Goal: Book appointment/travel/reservation

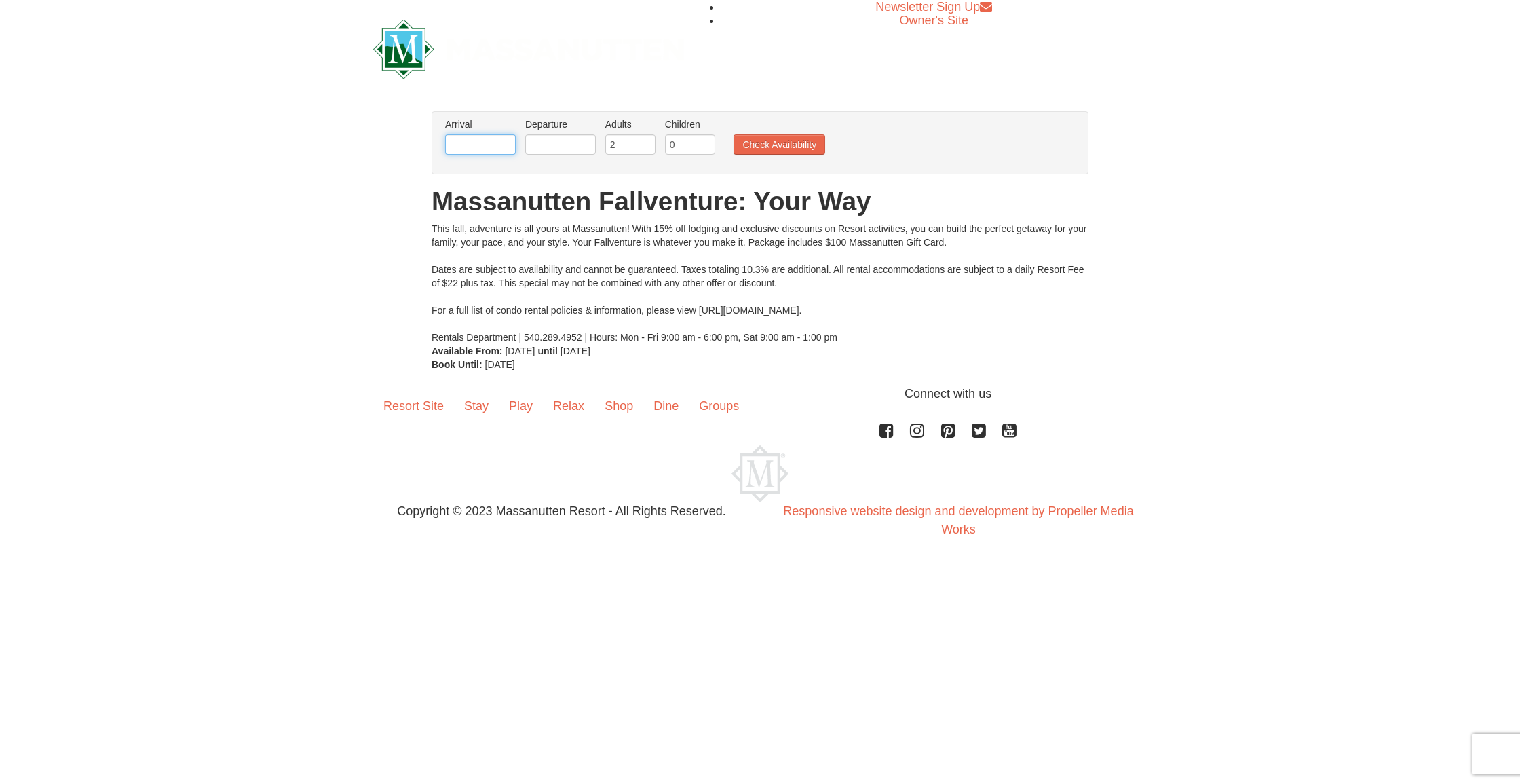
click at [476, 149] on input "text" at bounding box center [481, 144] width 70 height 20
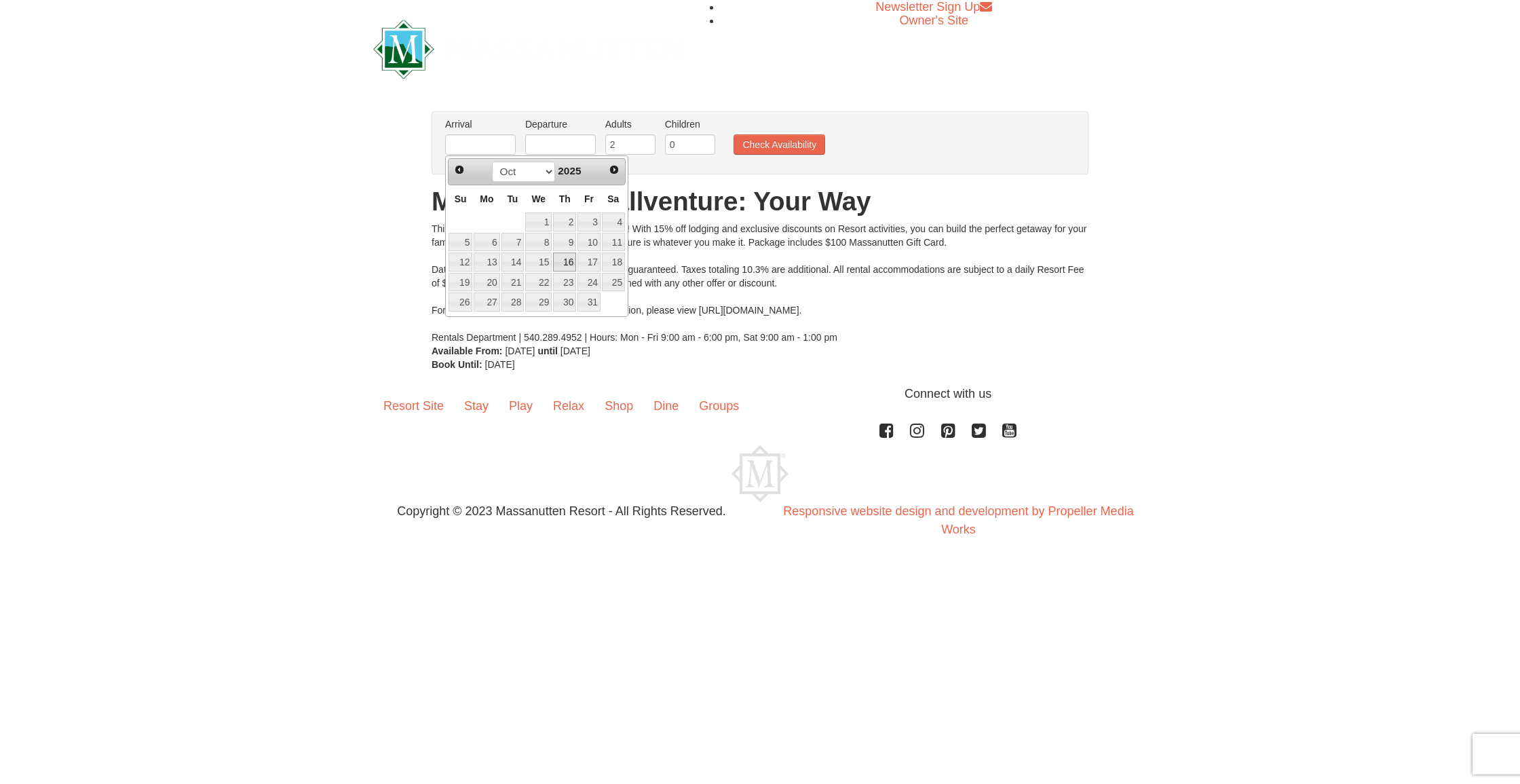
click at [564, 262] on link "16" at bounding box center [565, 262] width 23 height 19
type input "10/16/2025"
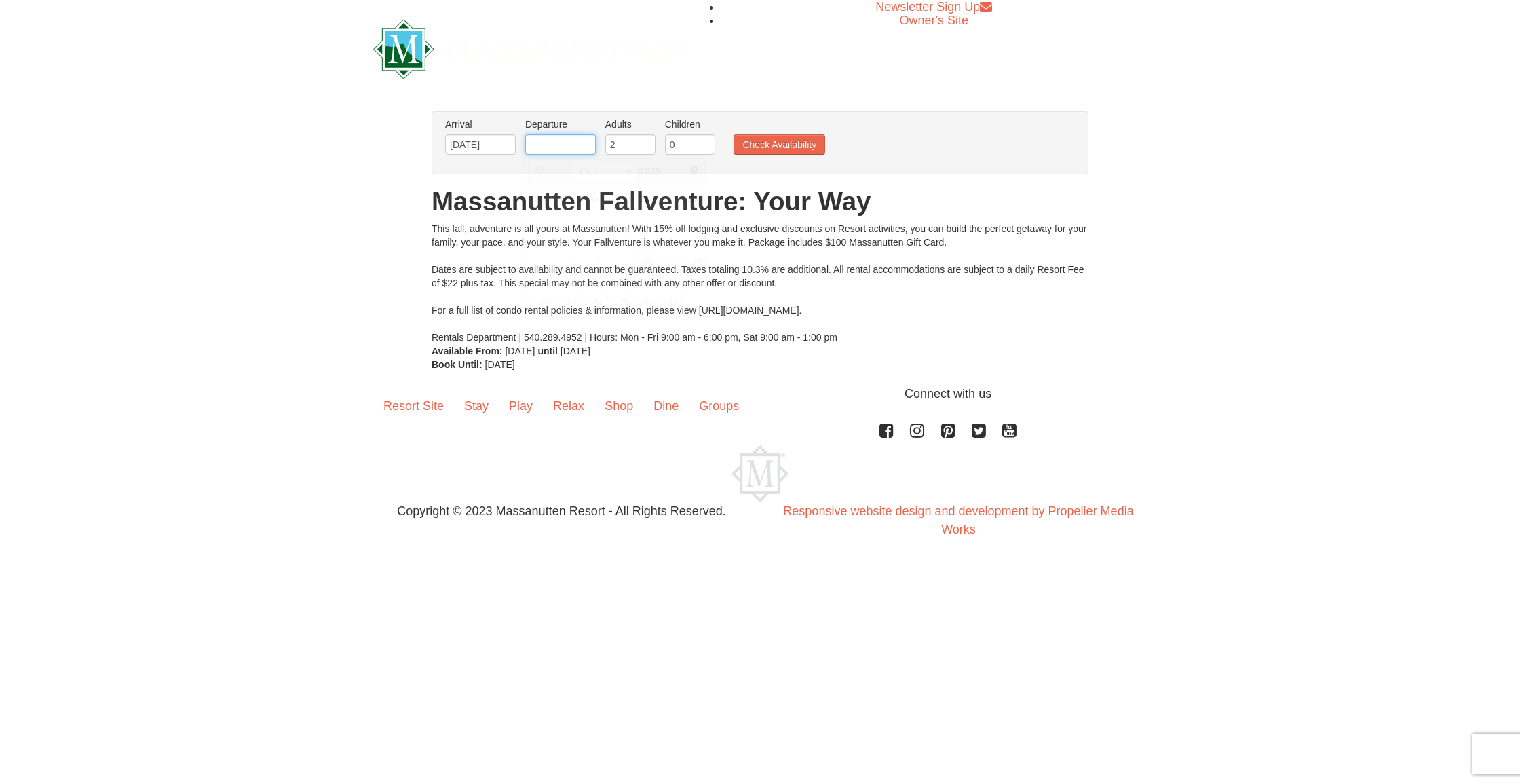
click at [563, 144] on input "text" at bounding box center [560, 144] width 70 height 20
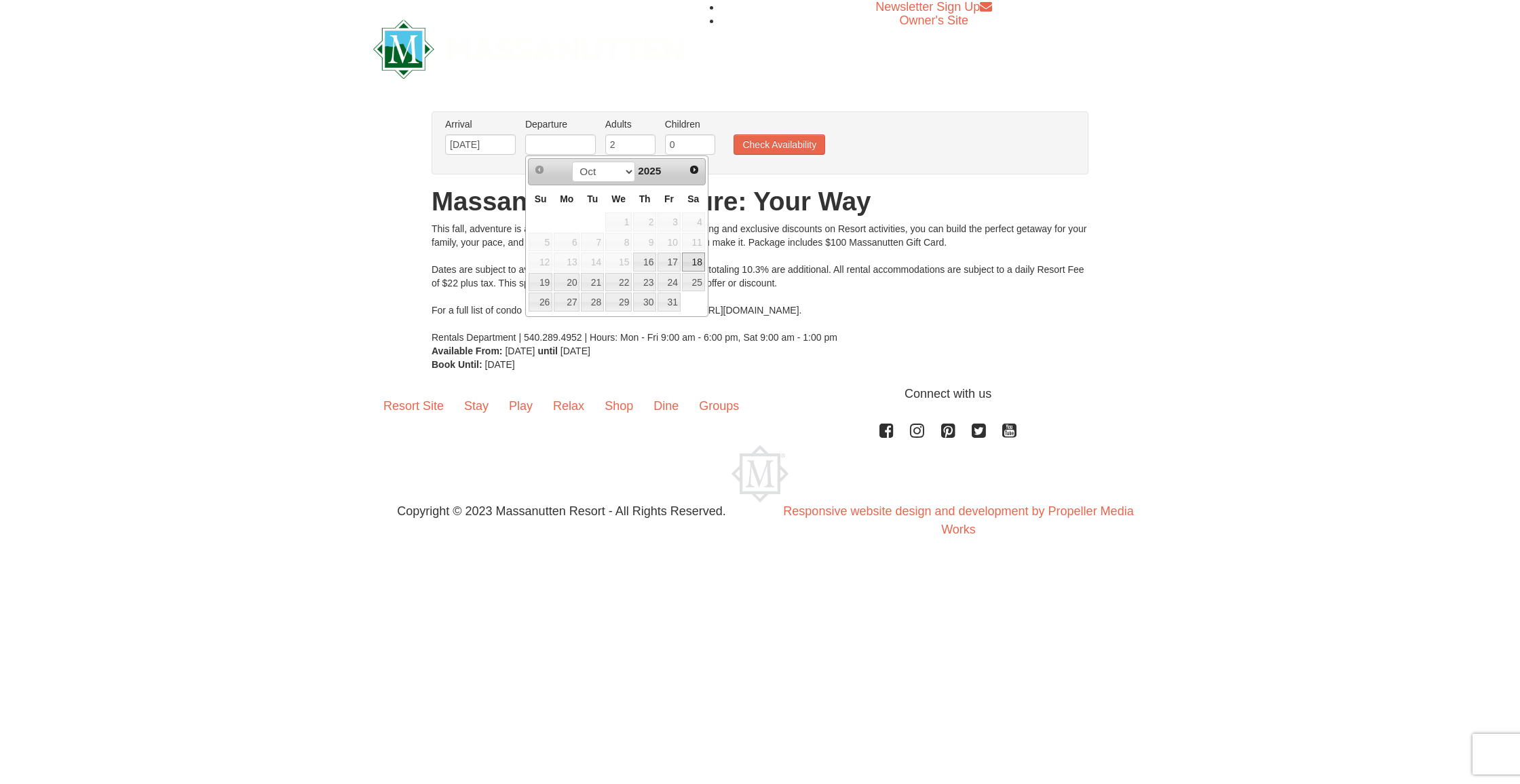
drag, startPoint x: 666, startPoint y: 263, endPoint x: 686, endPoint y: 263, distance: 20.0
click at [686, 263] on tr "12 13 14 15 16 17 18" at bounding box center [617, 262] width 178 height 20
click at [694, 263] on link "18" at bounding box center [694, 262] width 23 height 19
type input "10/18/2025"
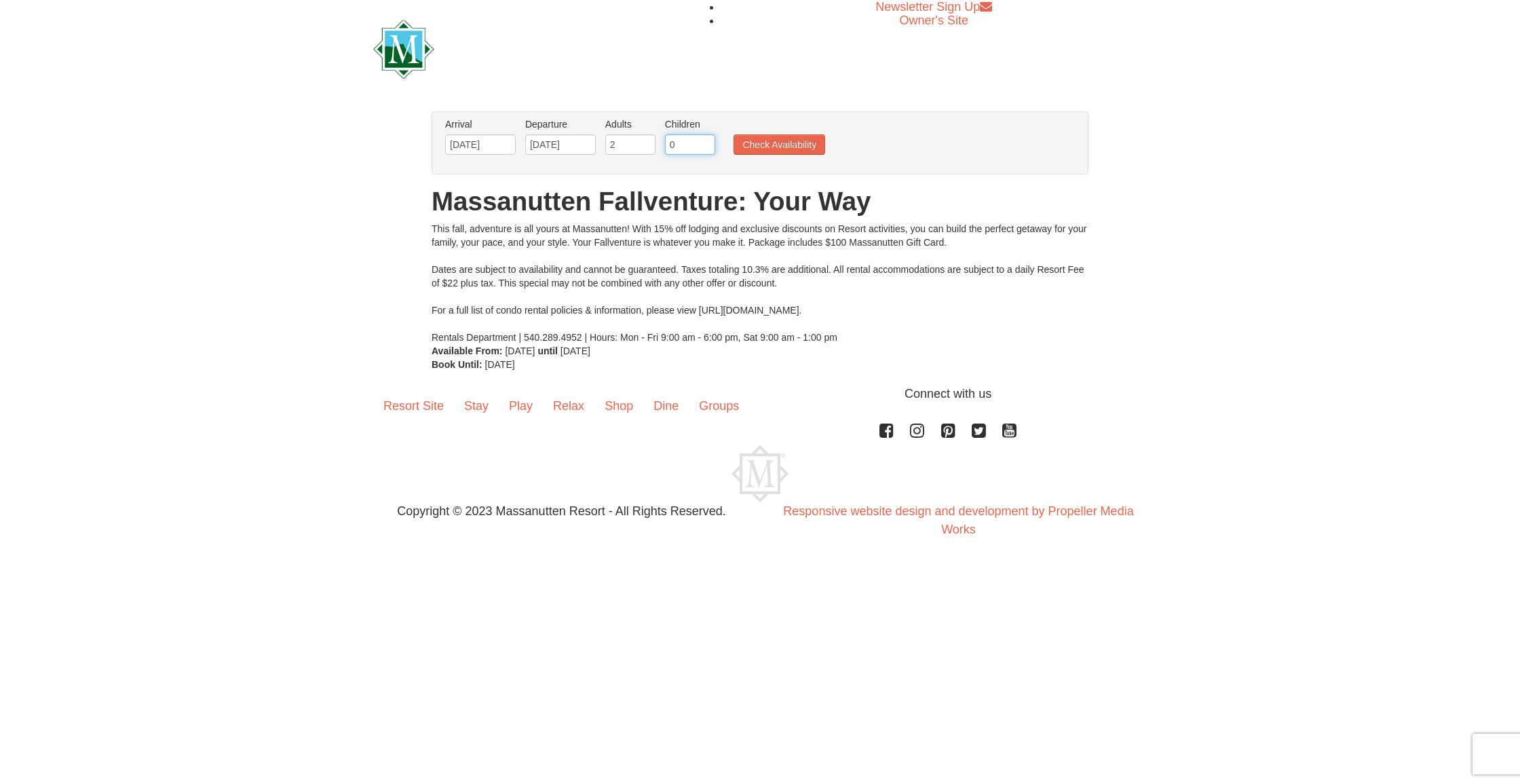
type input "1"
click at [706, 144] on input "1" at bounding box center [690, 144] width 50 height 20
click at [756, 146] on button "Check Availability" at bounding box center [779, 144] width 91 height 20
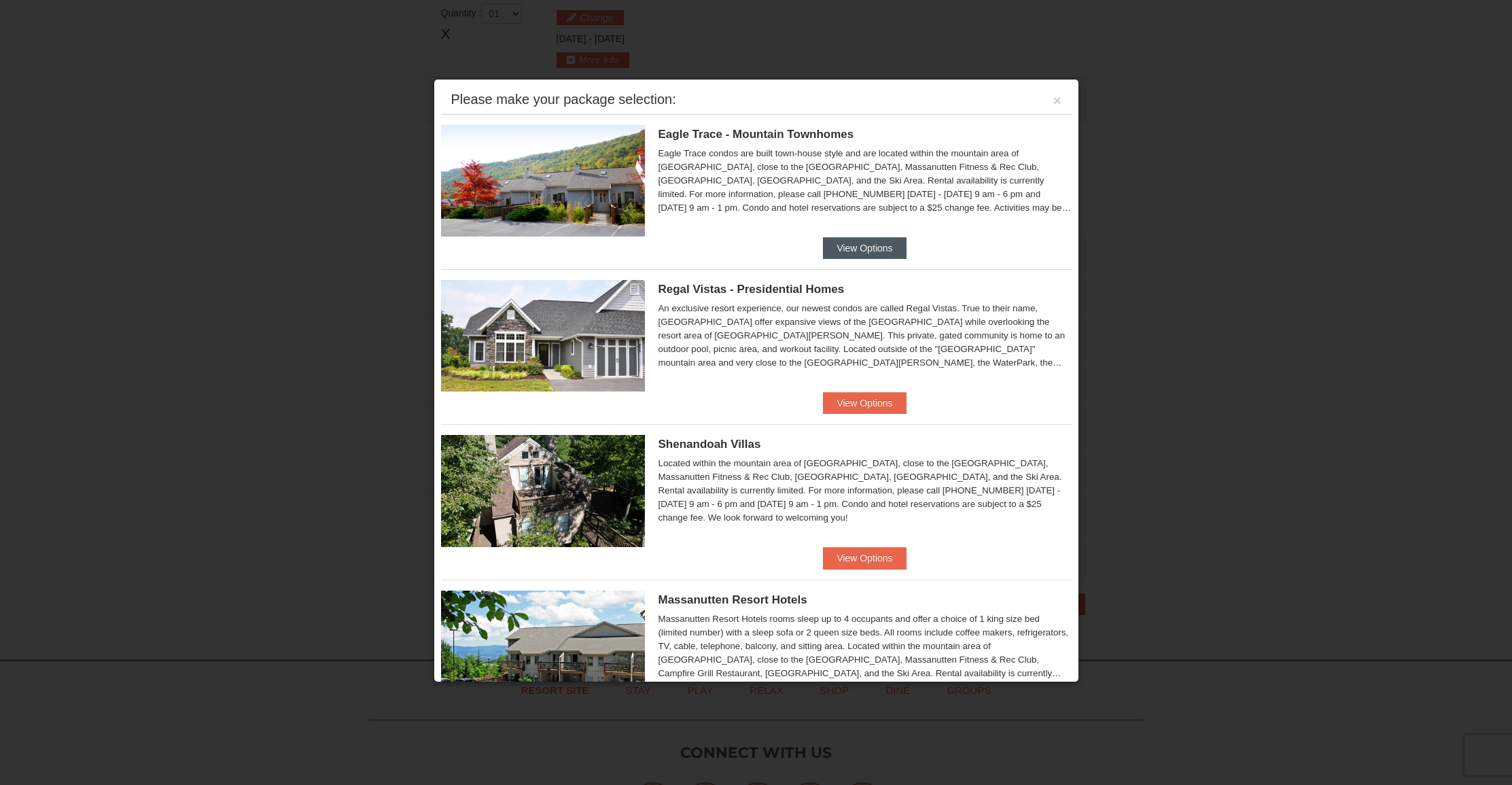
click at [881, 248] on button "View Options" at bounding box center [864, 248] width 83 height 22
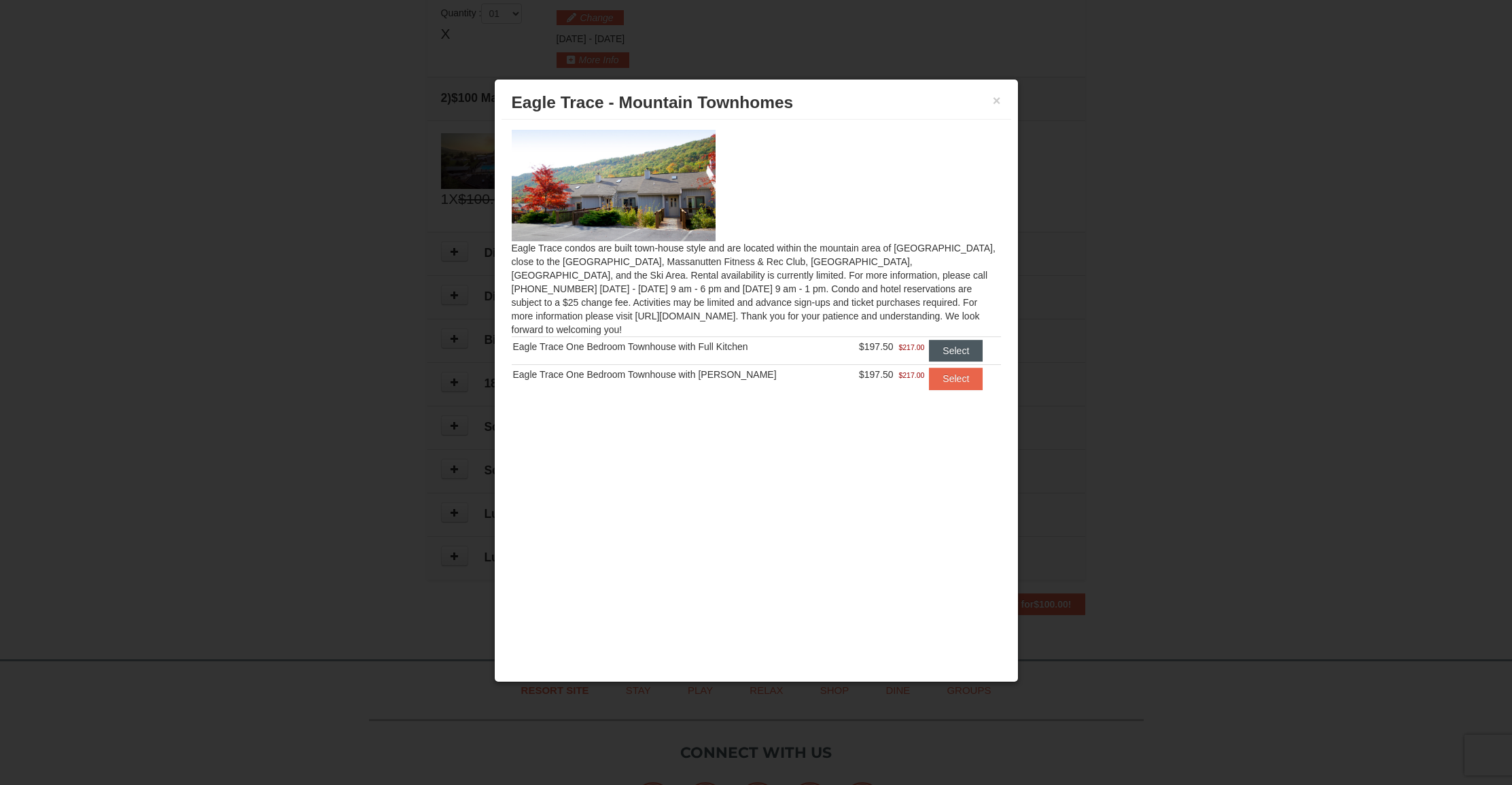
click at [946, 340] on button "Select" at bounding box center [956, 351] width 54 height 22
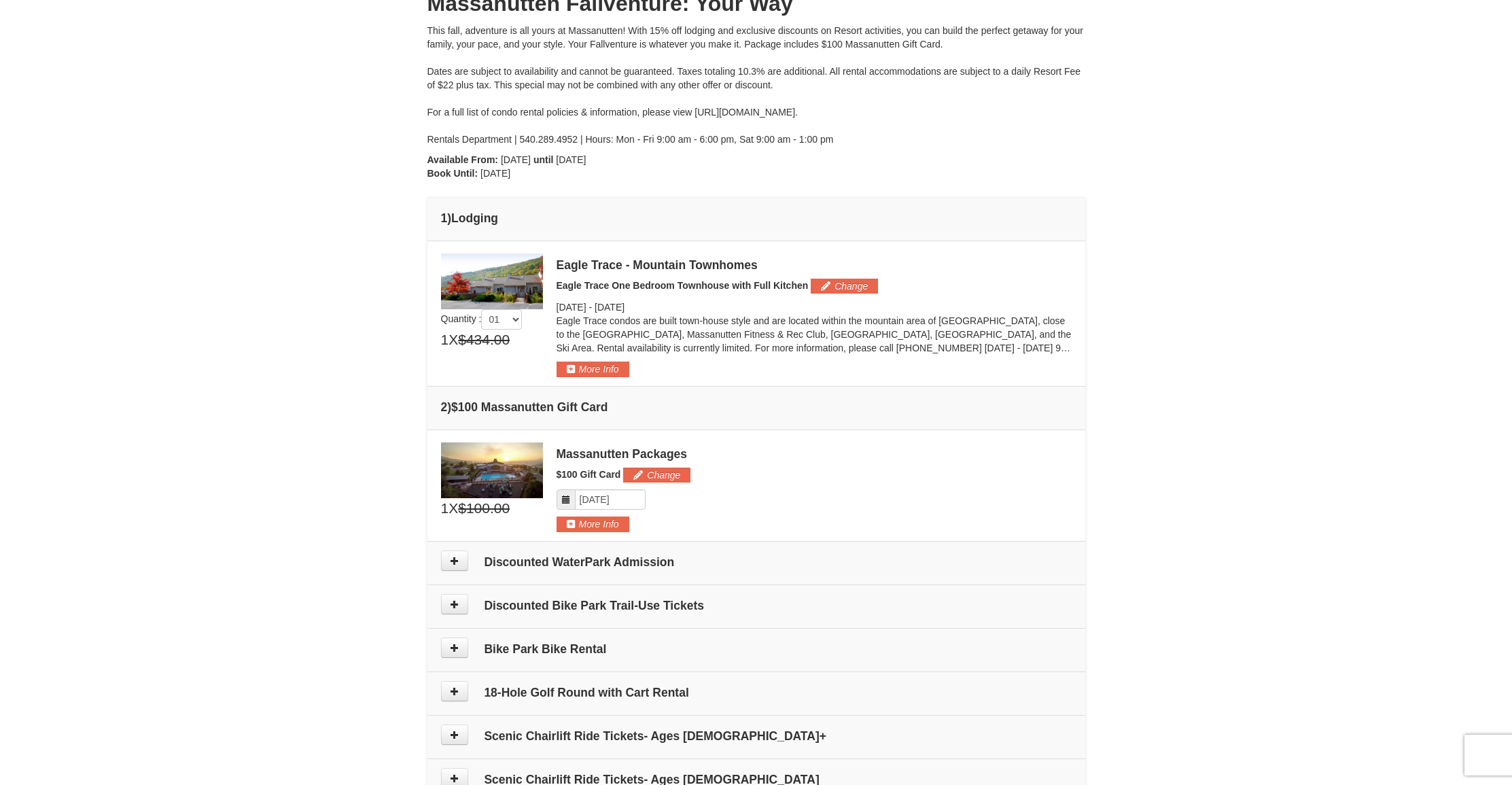
scroll to position [150, 0]
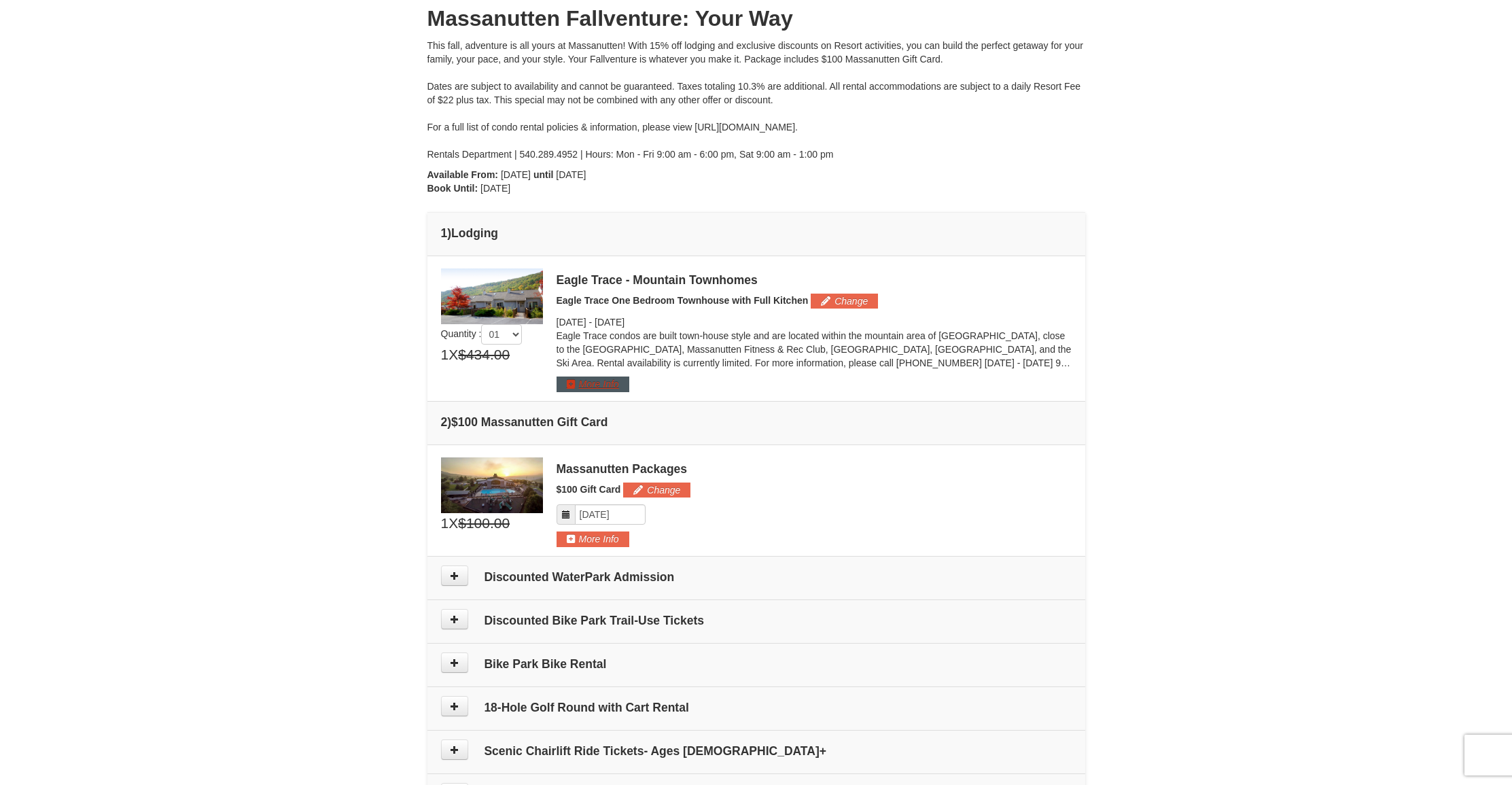
click at [599, 387] on button "More Info" at bounding box center [592, 384] width 73 height 15
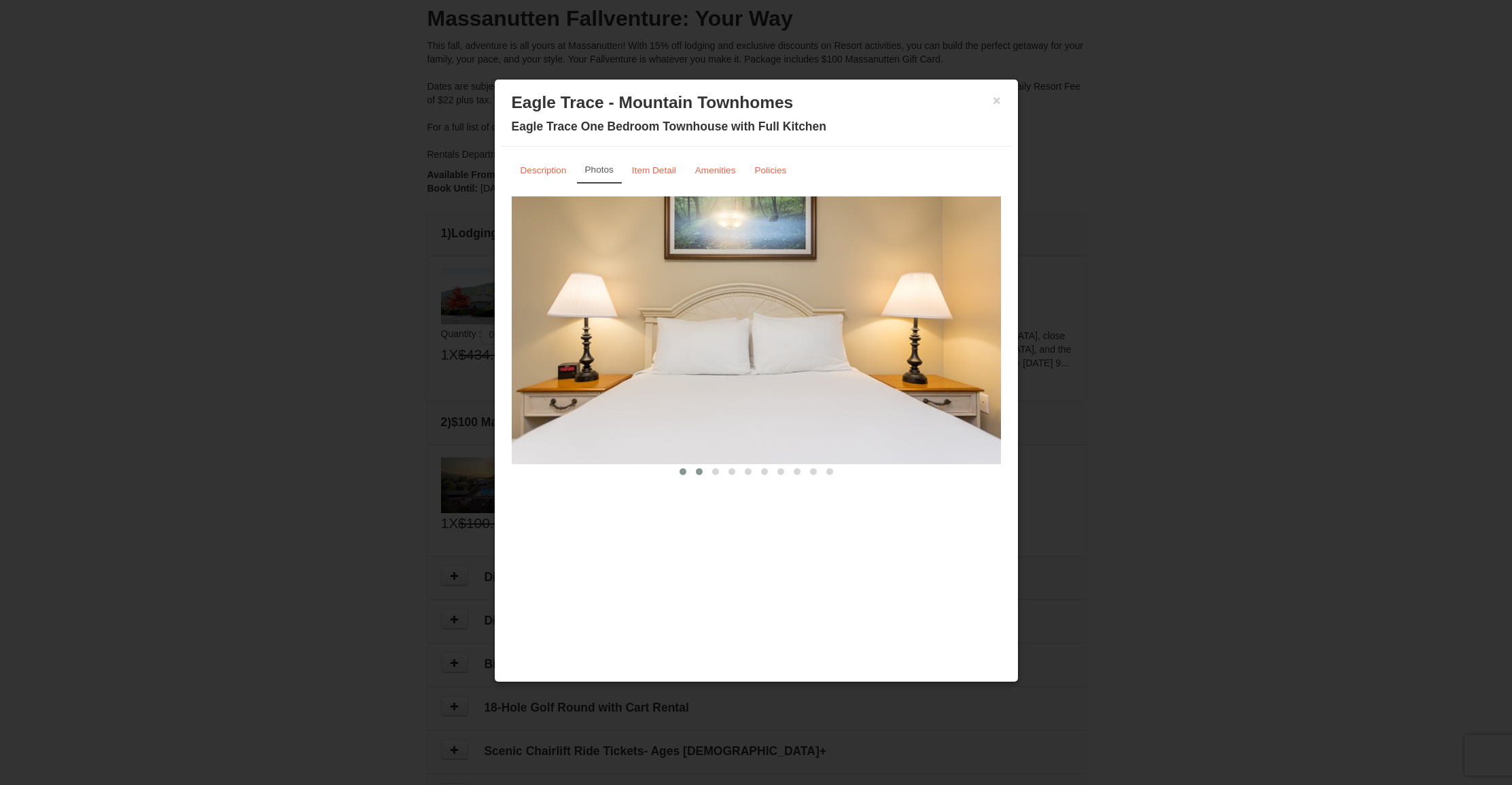
click at [700, 474] on span at bounding box center [699, 471] width 7 height 7
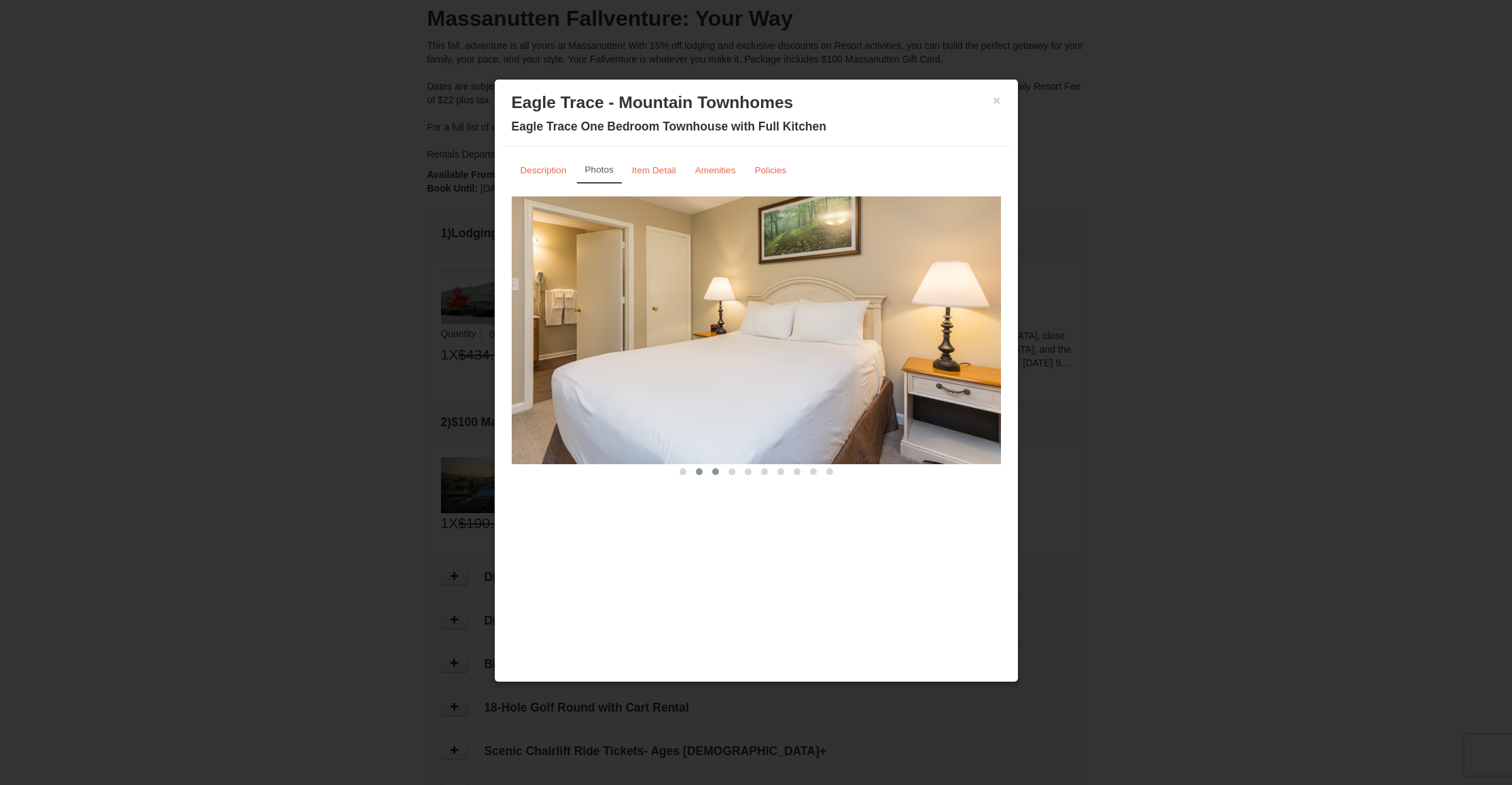
click at [717, 474] on span at bounding box center [716, 471] width 7 height 7
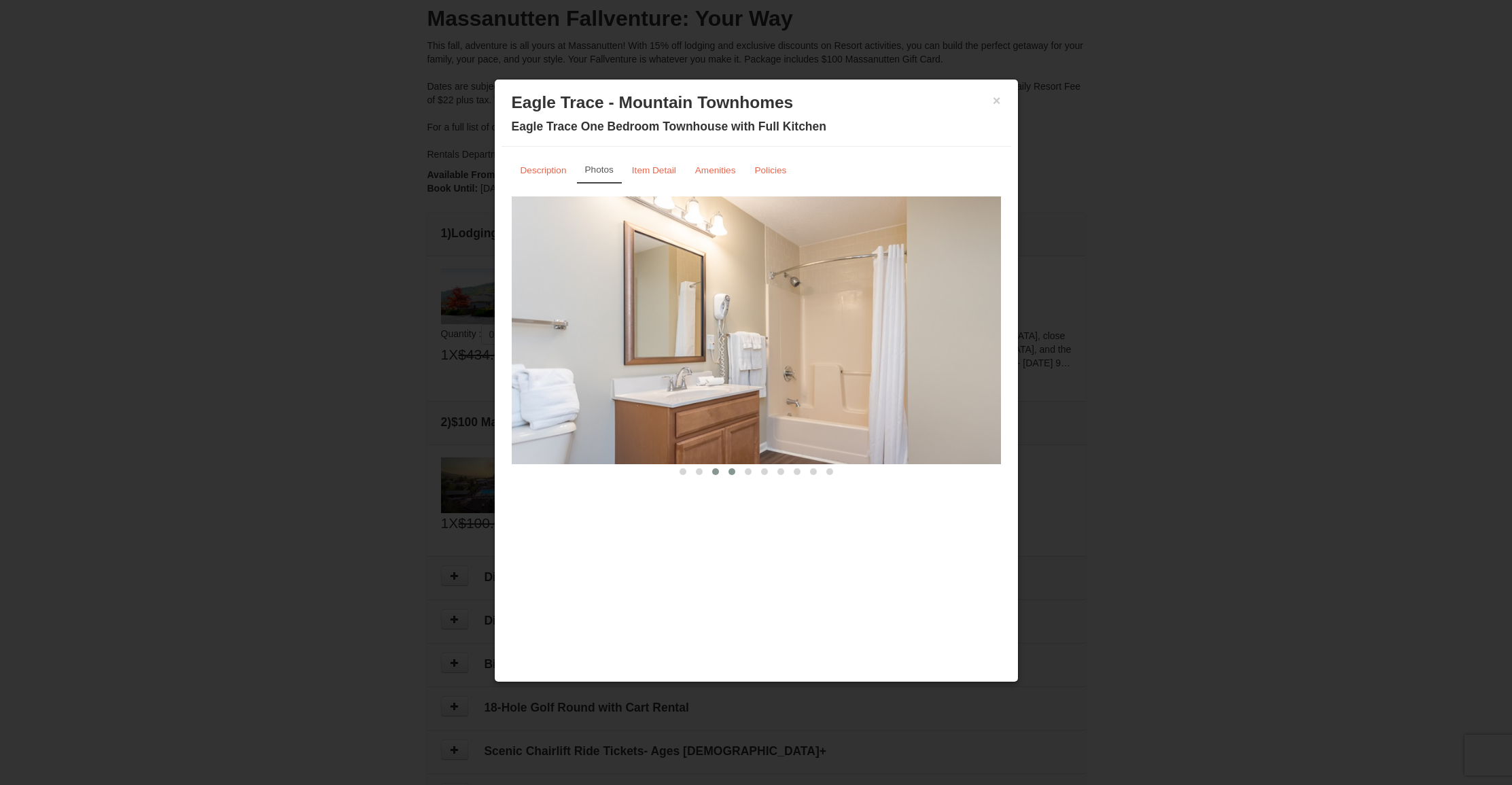
click at [731, 474] on span at bounding box center [731, 471] width 7 height 7
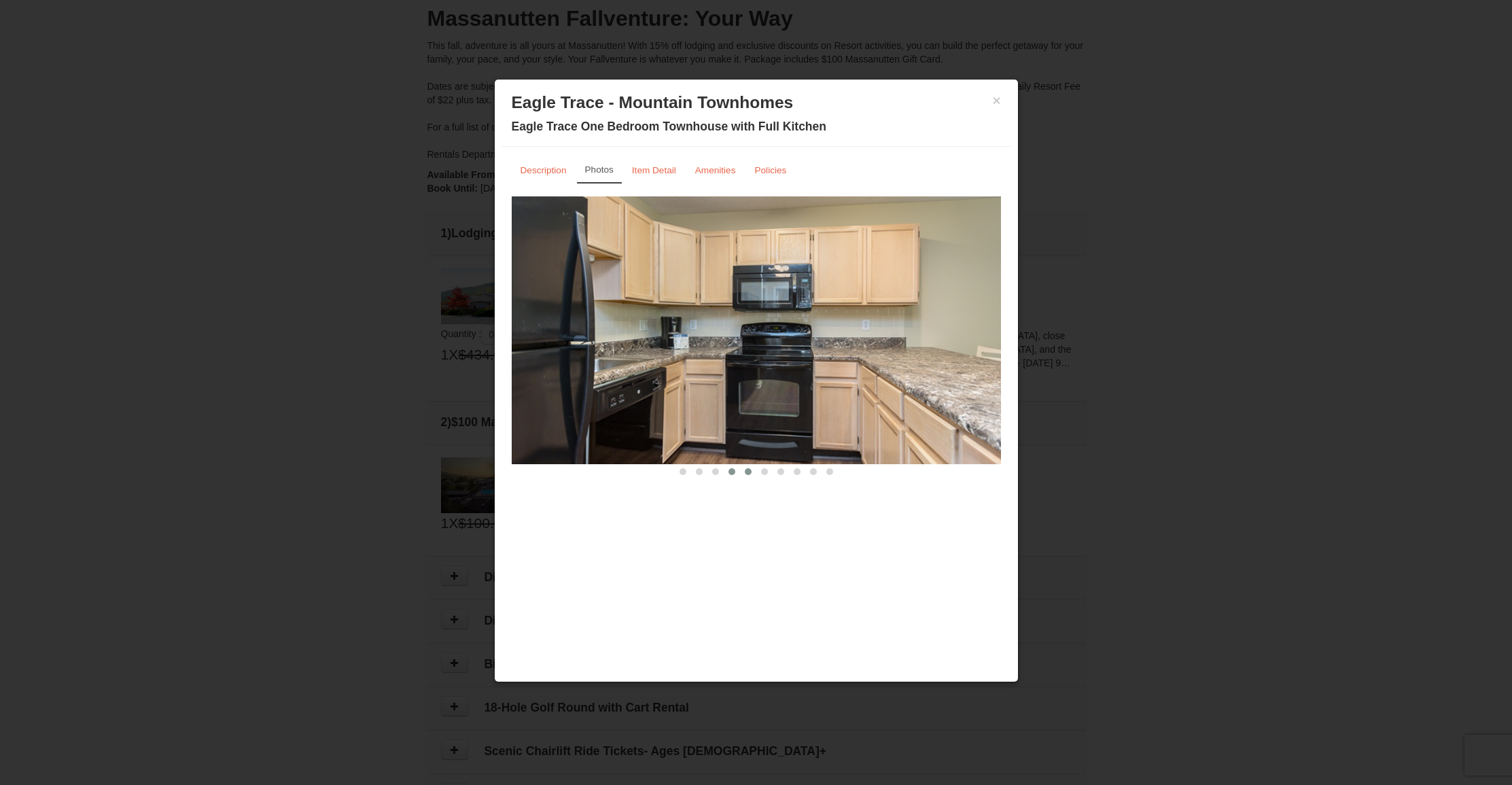
click at [745, 475] on button at bounding box center [748, 471] width 16 height 13
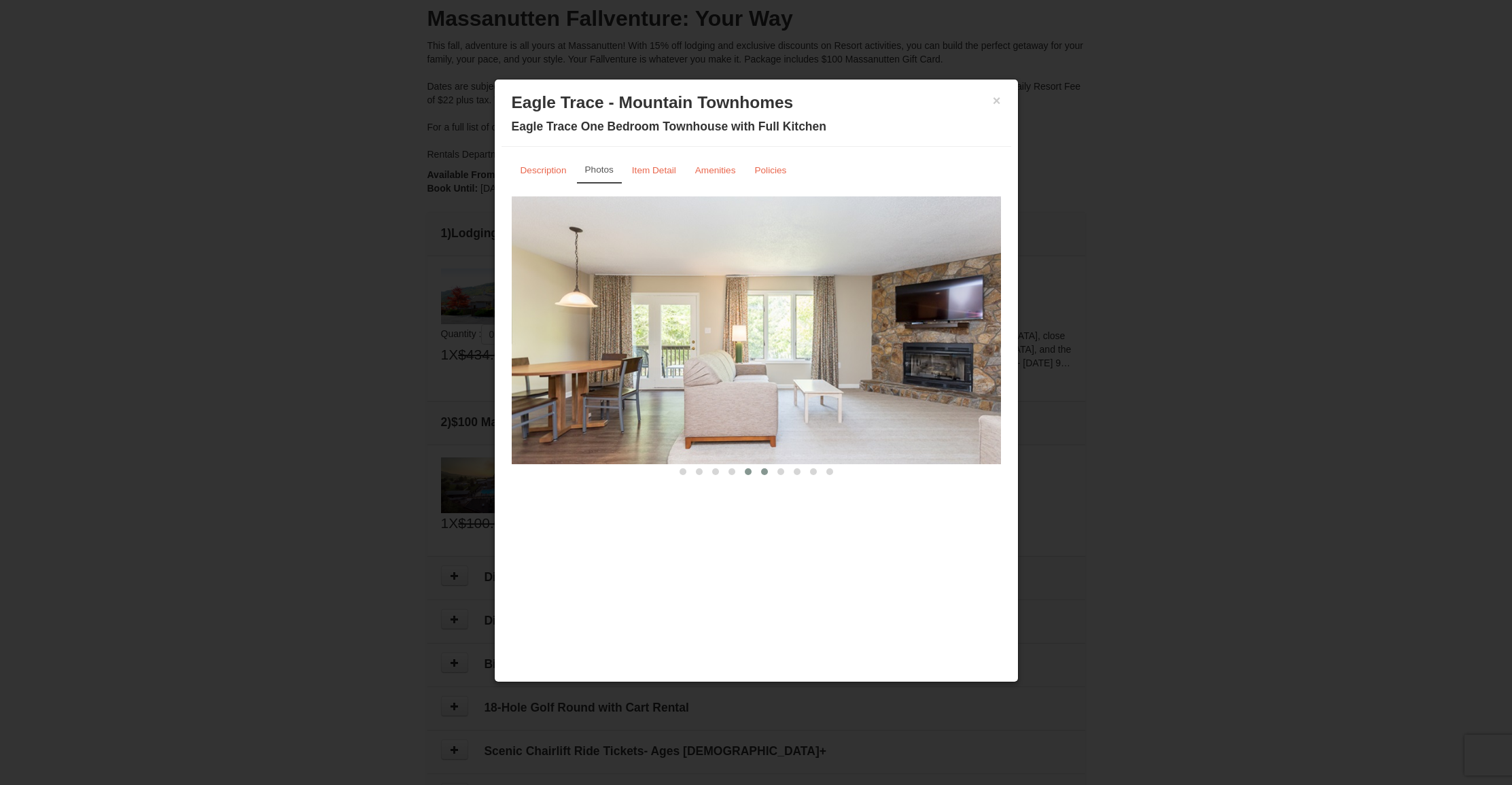
click at [763, 475] on button at bounding box center [764, 471] width 16 height 13
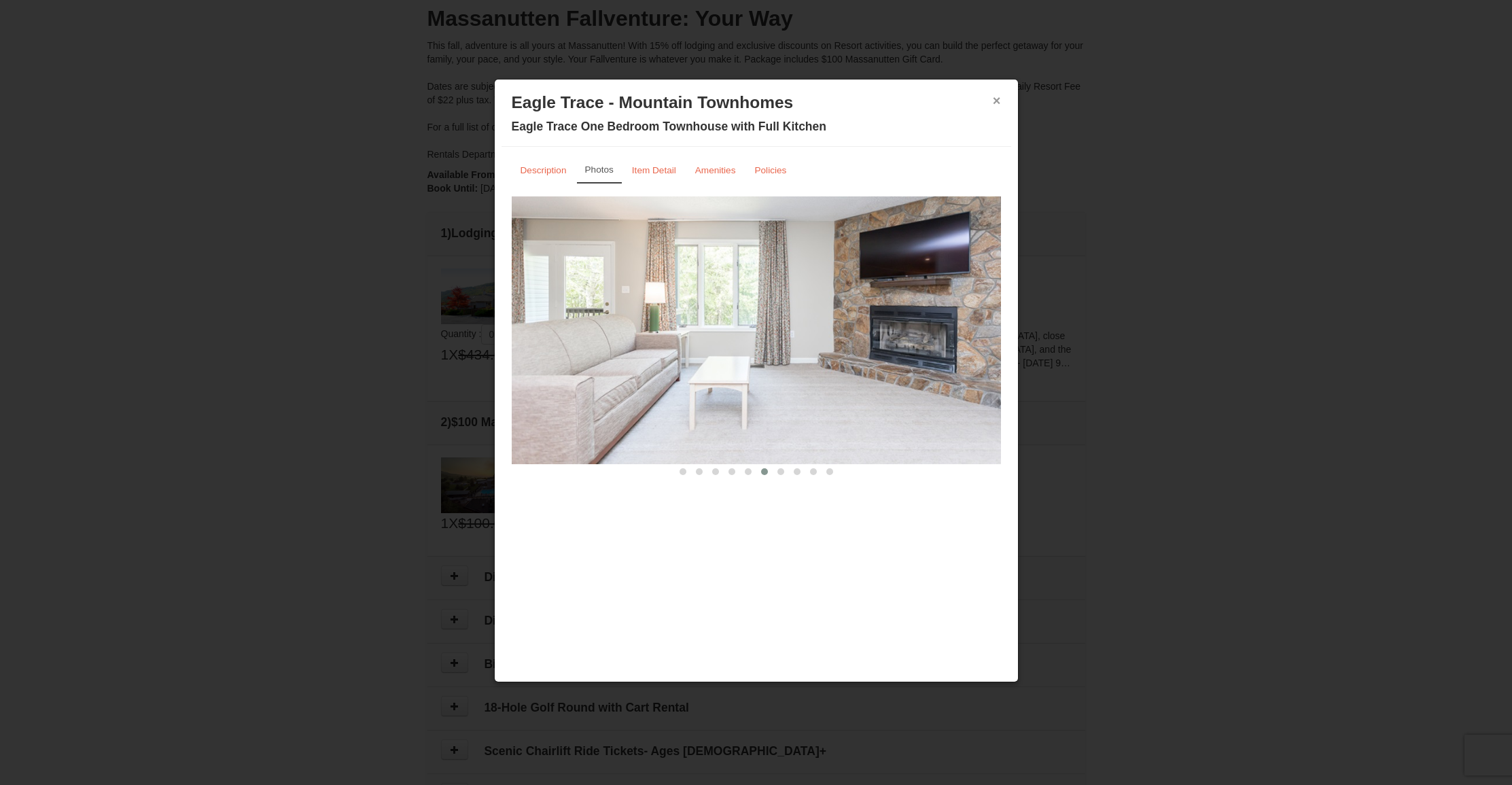
click at [998, 96] on button "×" at bounding box center [997, 100] width 8 height 13
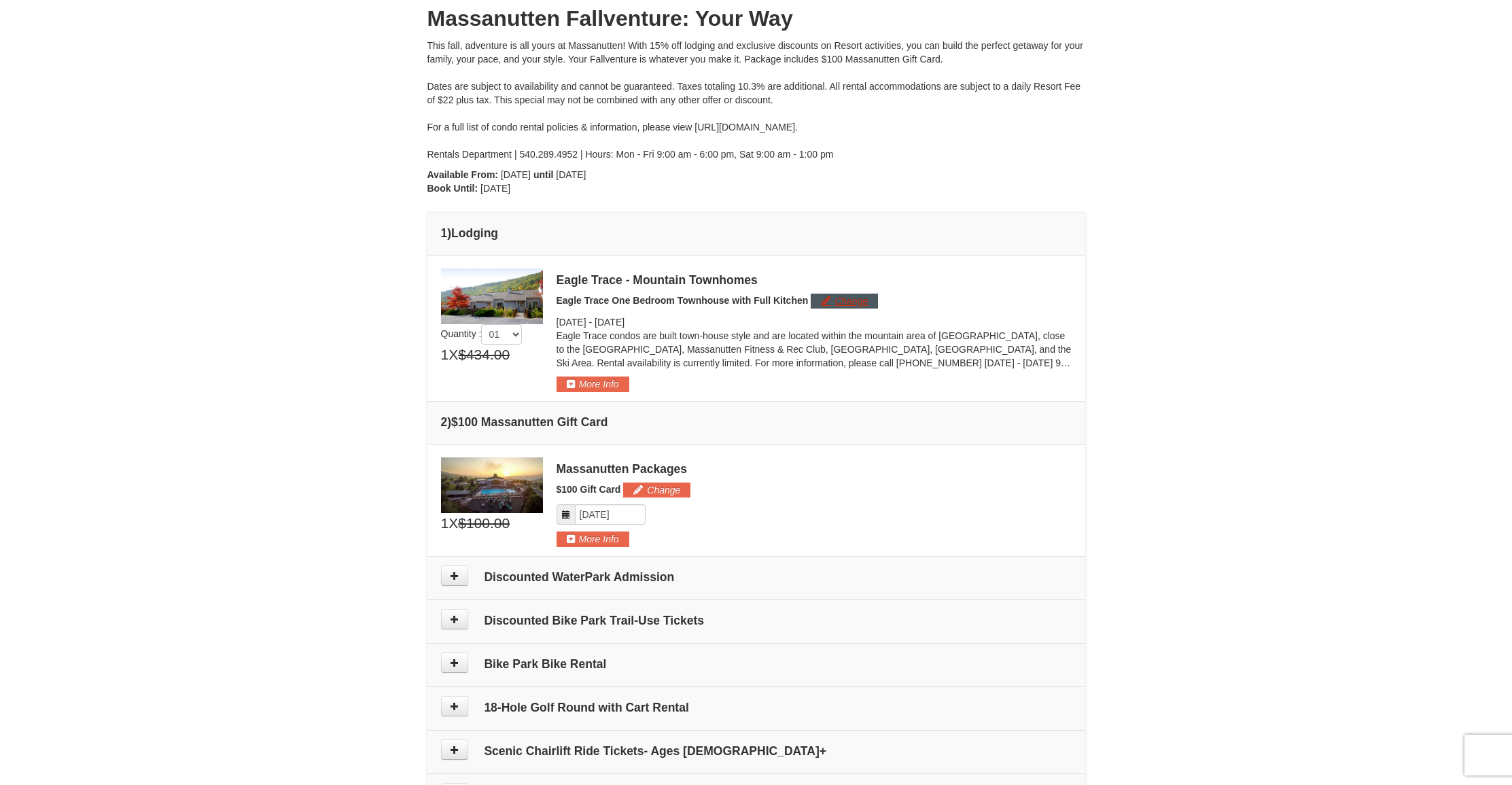
click at [851, 305] on button "Change" at bounding box center [845, 301] width 67 height 15
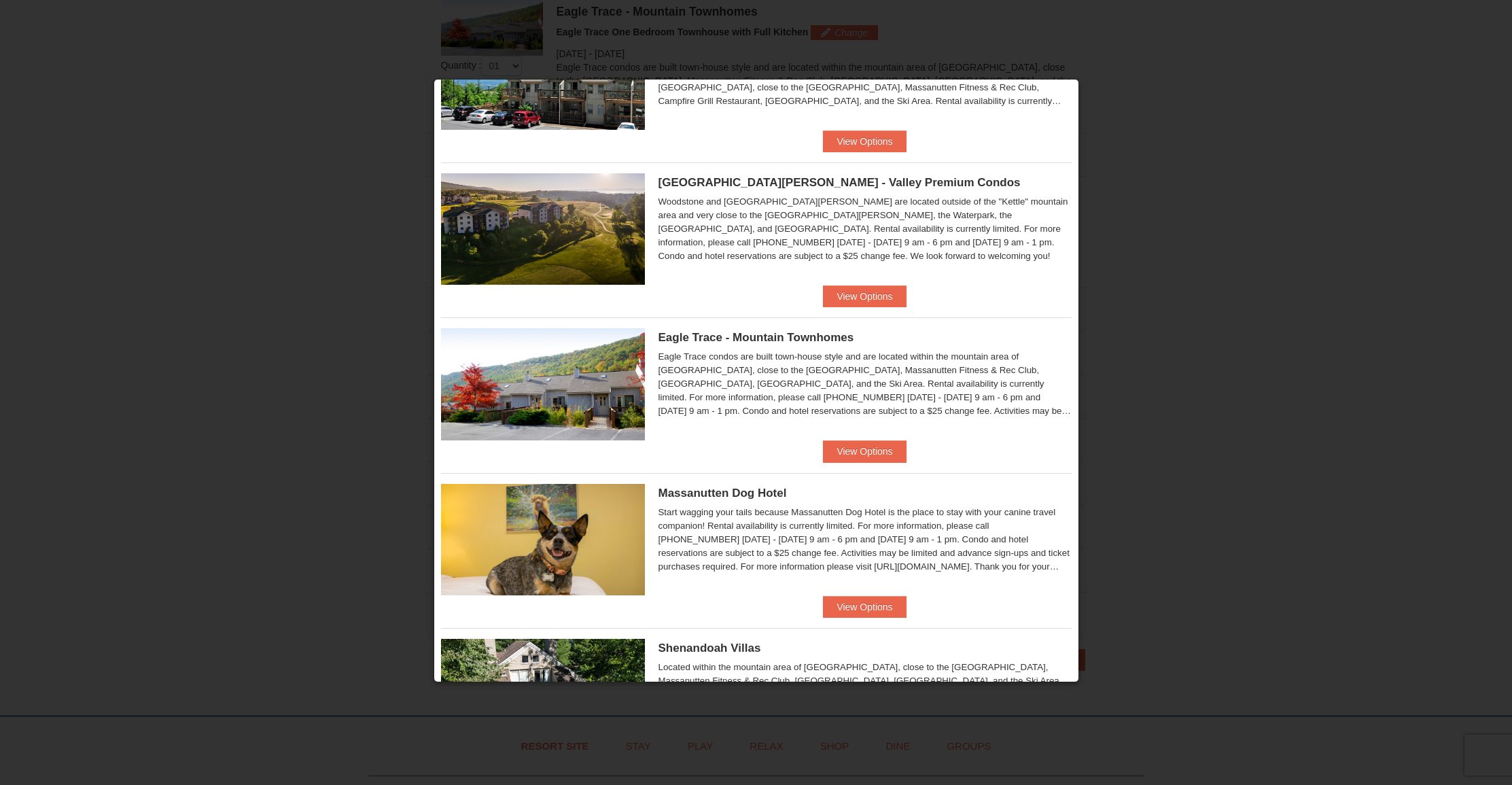
scroll to position [145, 0]
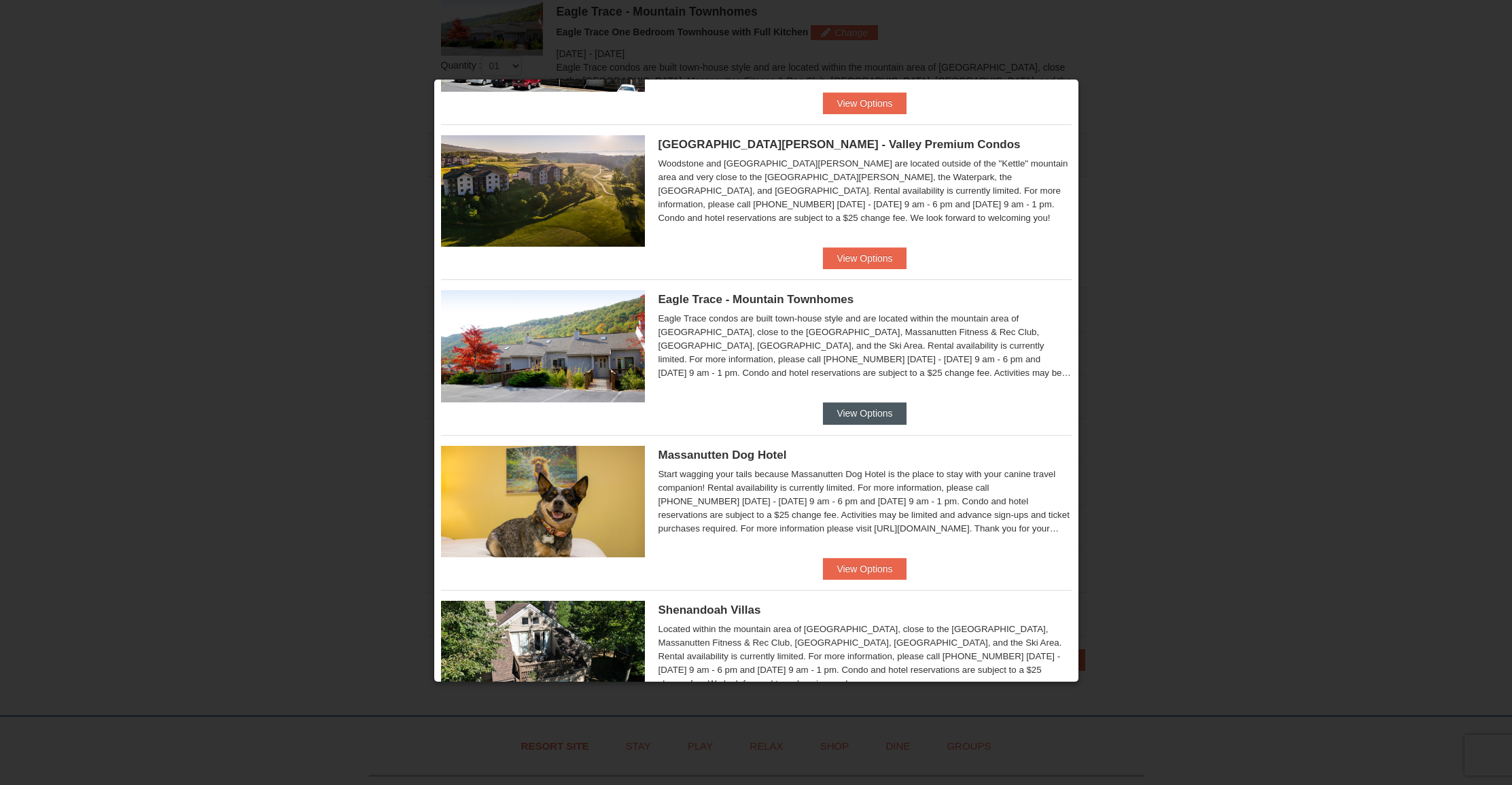
click at [871, 412] on button "View Options" at bounding box center [864, 413] width 83 height 22
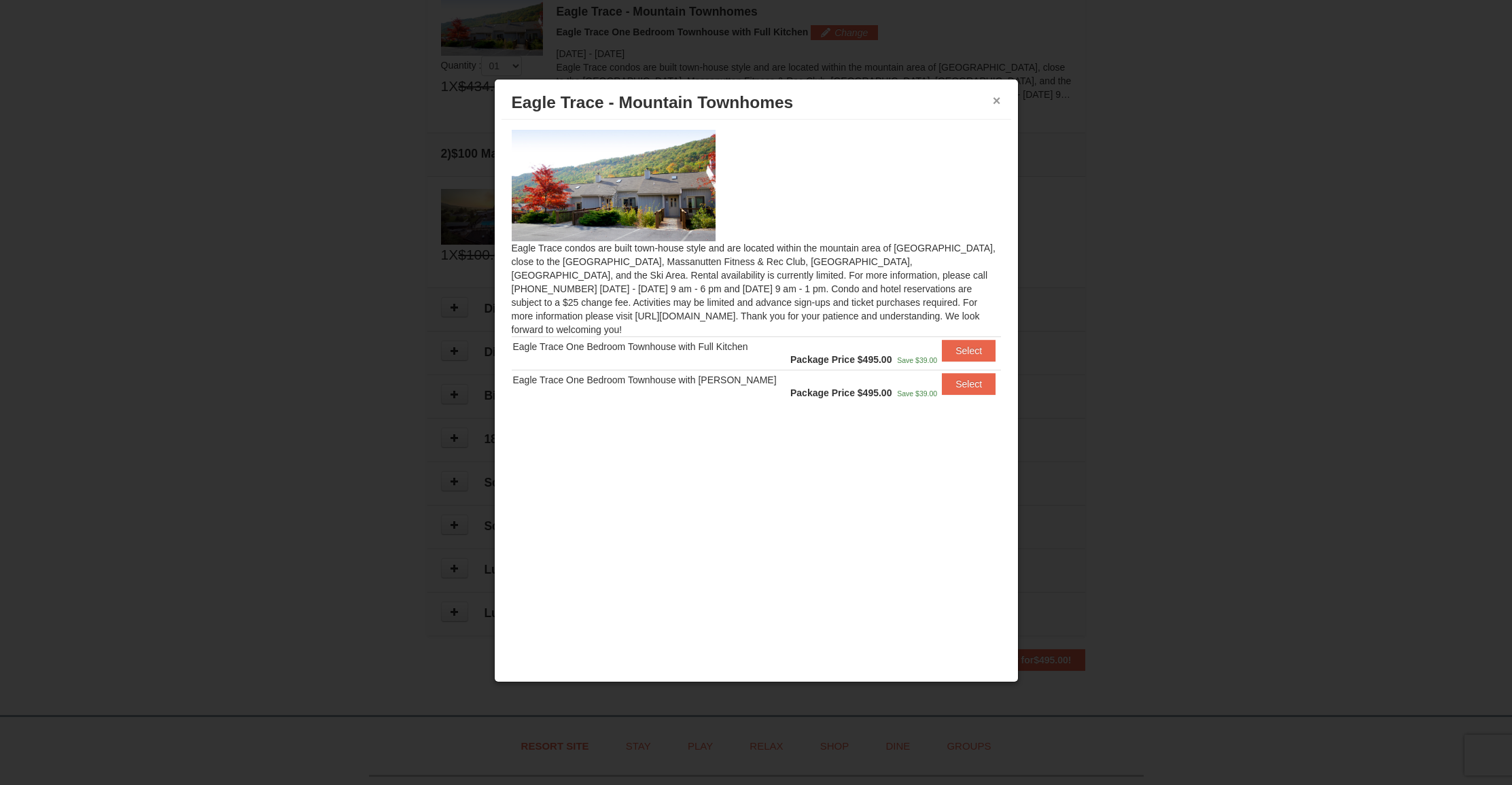
click at [996, 100] on button "×" at bounding box center [997, 100] width 8 height 13
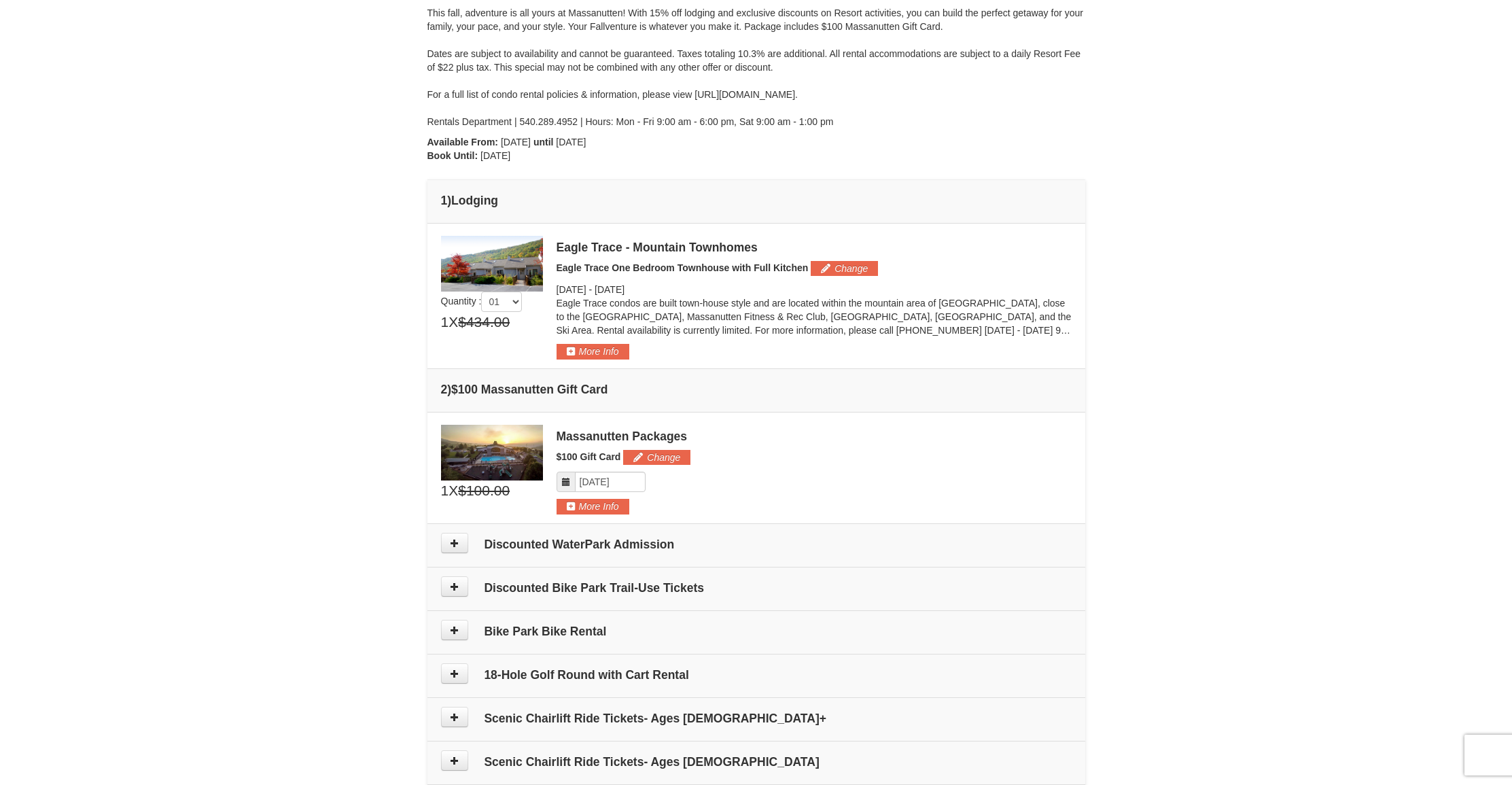
scroll to position [162, 0]
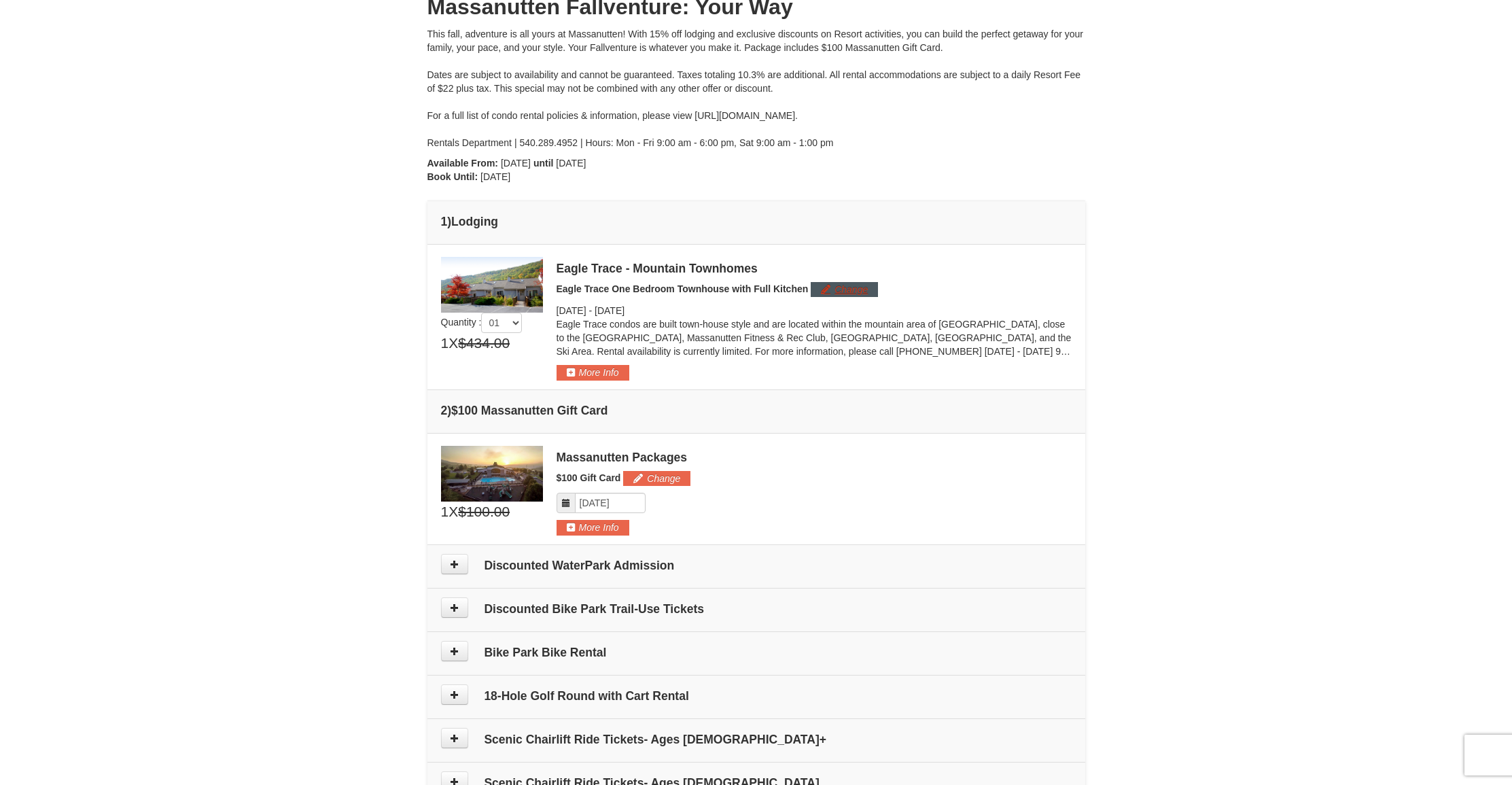
click at [857, 290] on button "Change" at bounding box center [845, 289] width 67 height 15
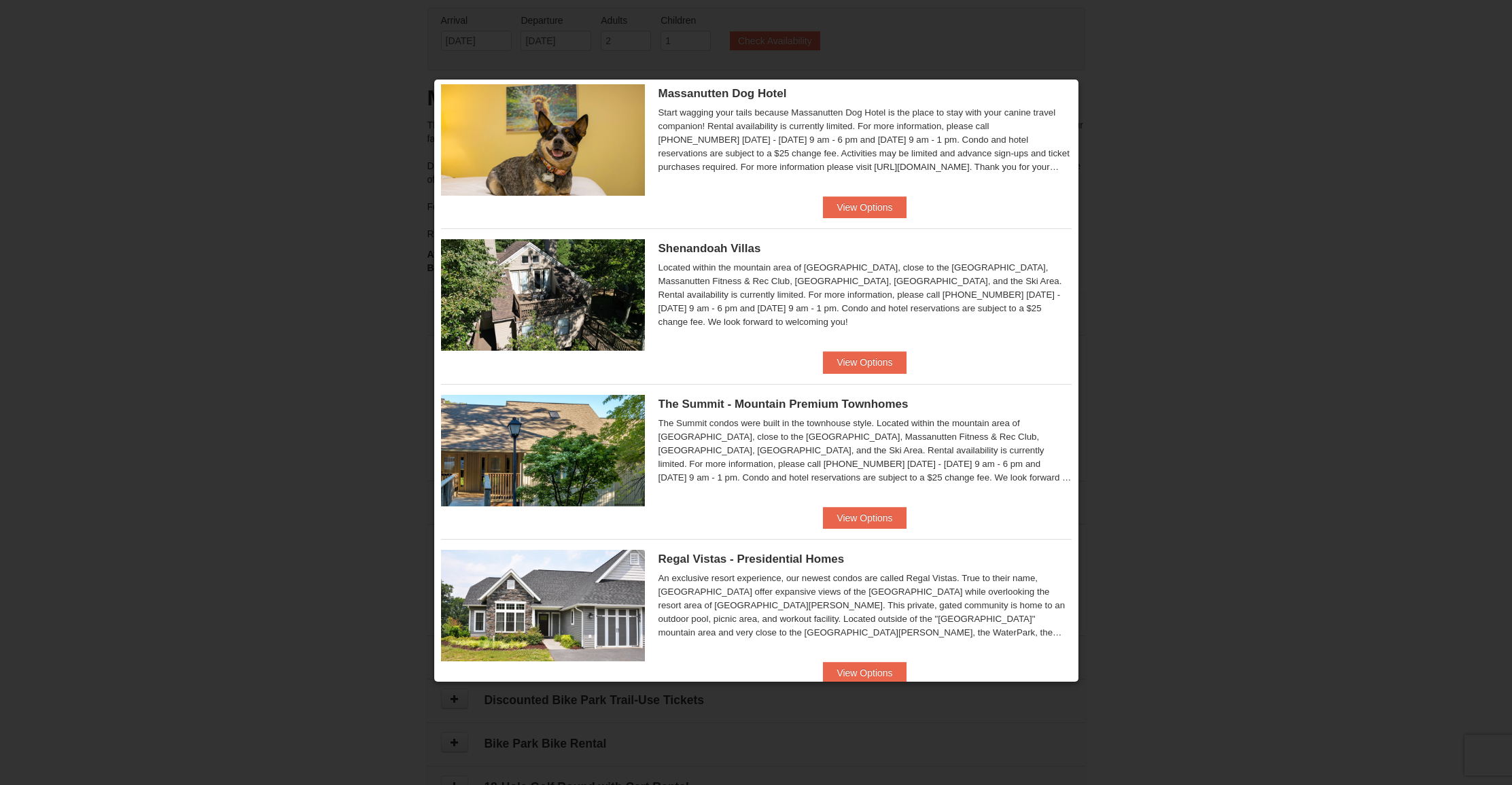
scroll to position [508, 0]
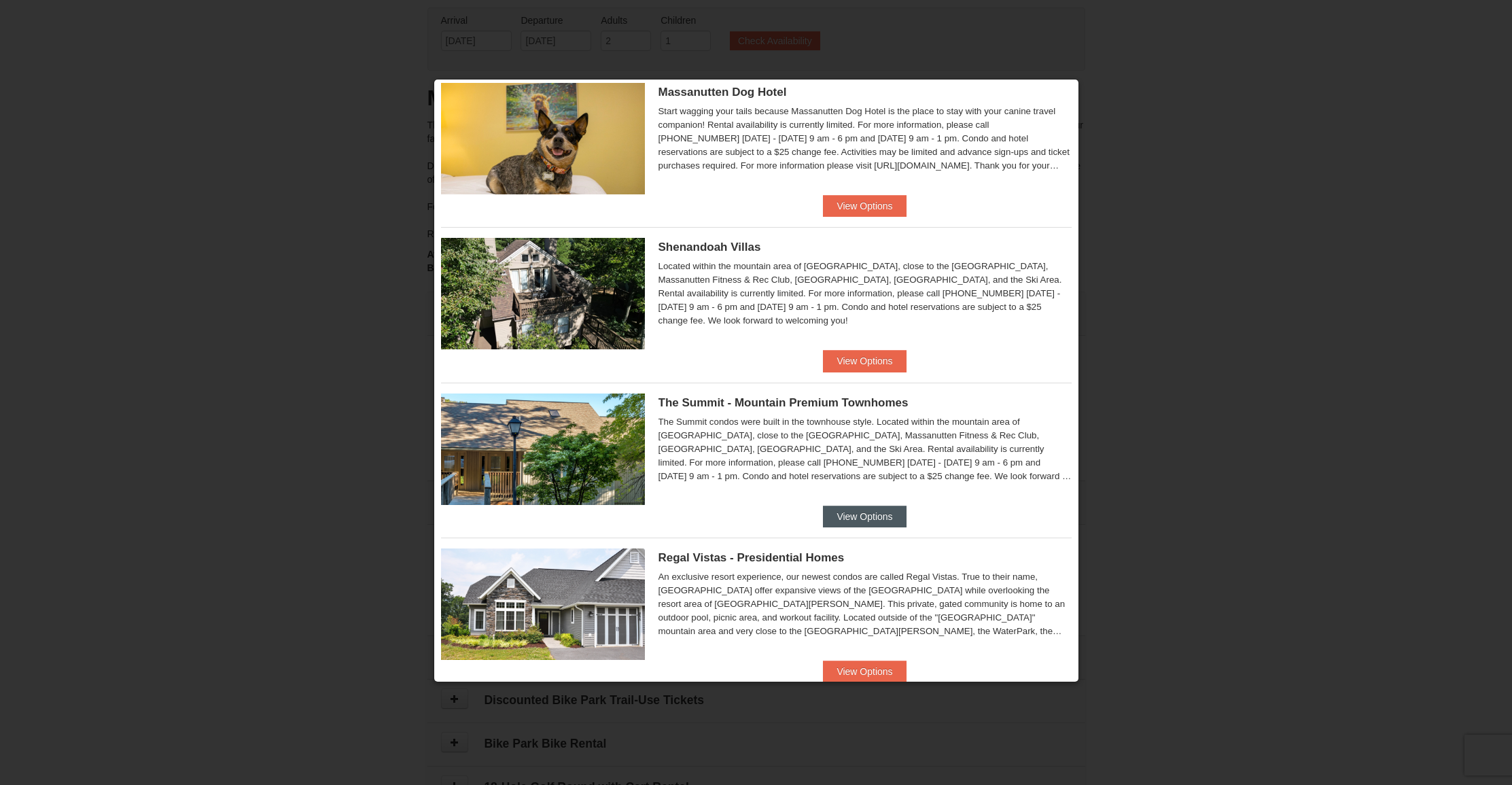
click at [865, 519] on button "View Options" at bounding box center [864, 516] width 83 height 22
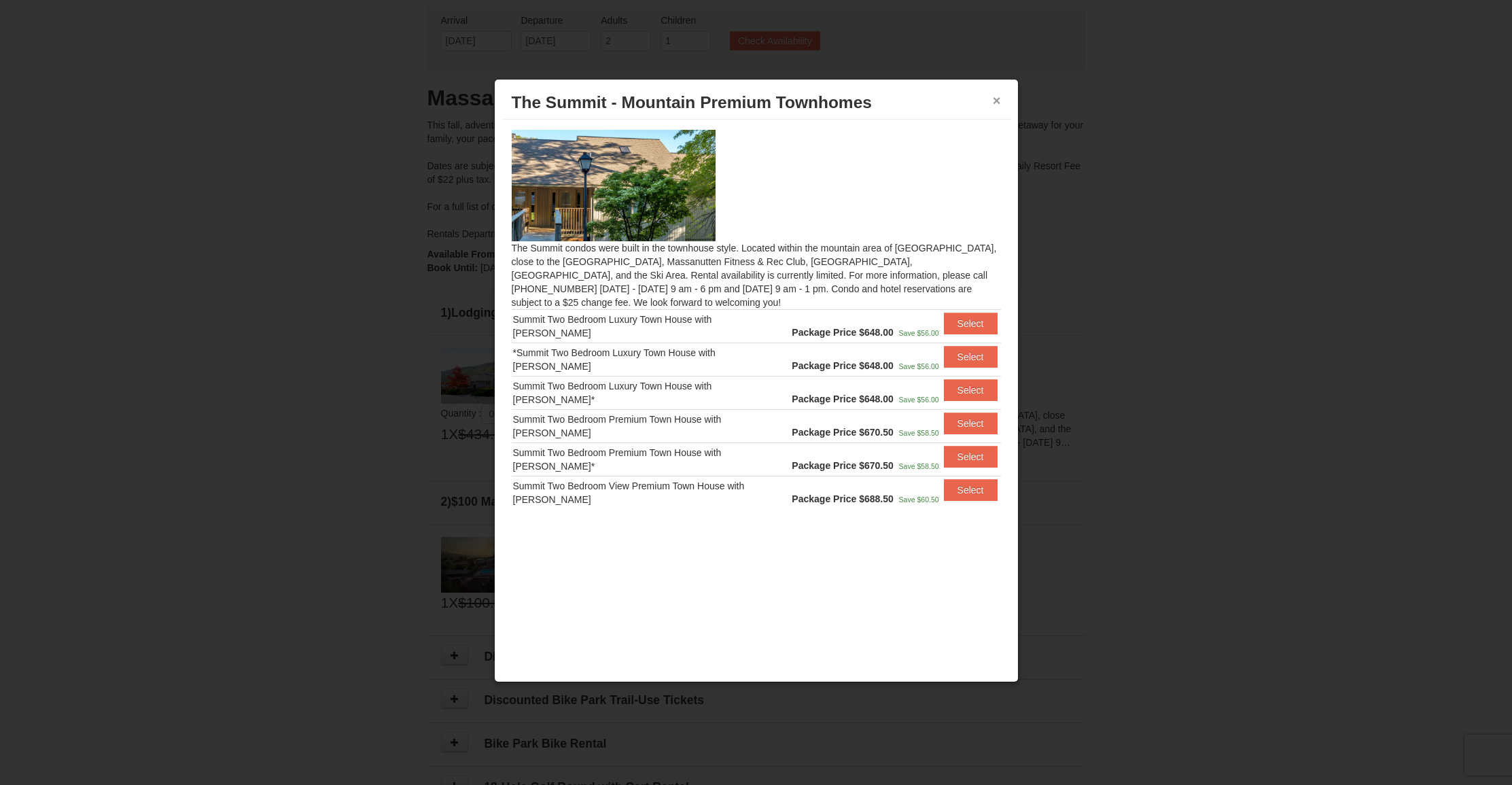
click at [996, 102] on button "×" at bounding box center [997, 100] width 8 height 13
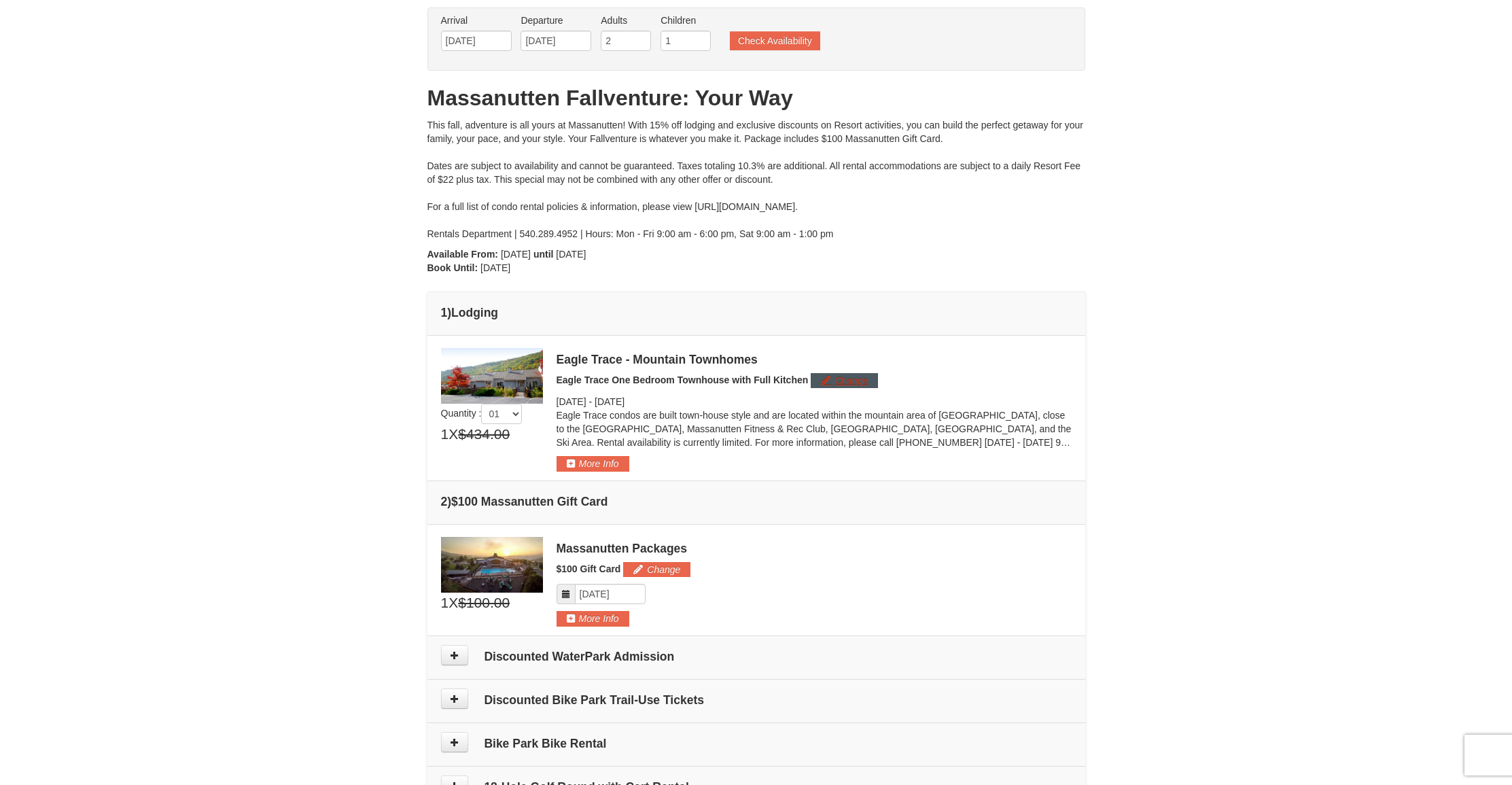
click at [848, 387] on button "Change" at bounding box center [845, 380] width 67 height 15
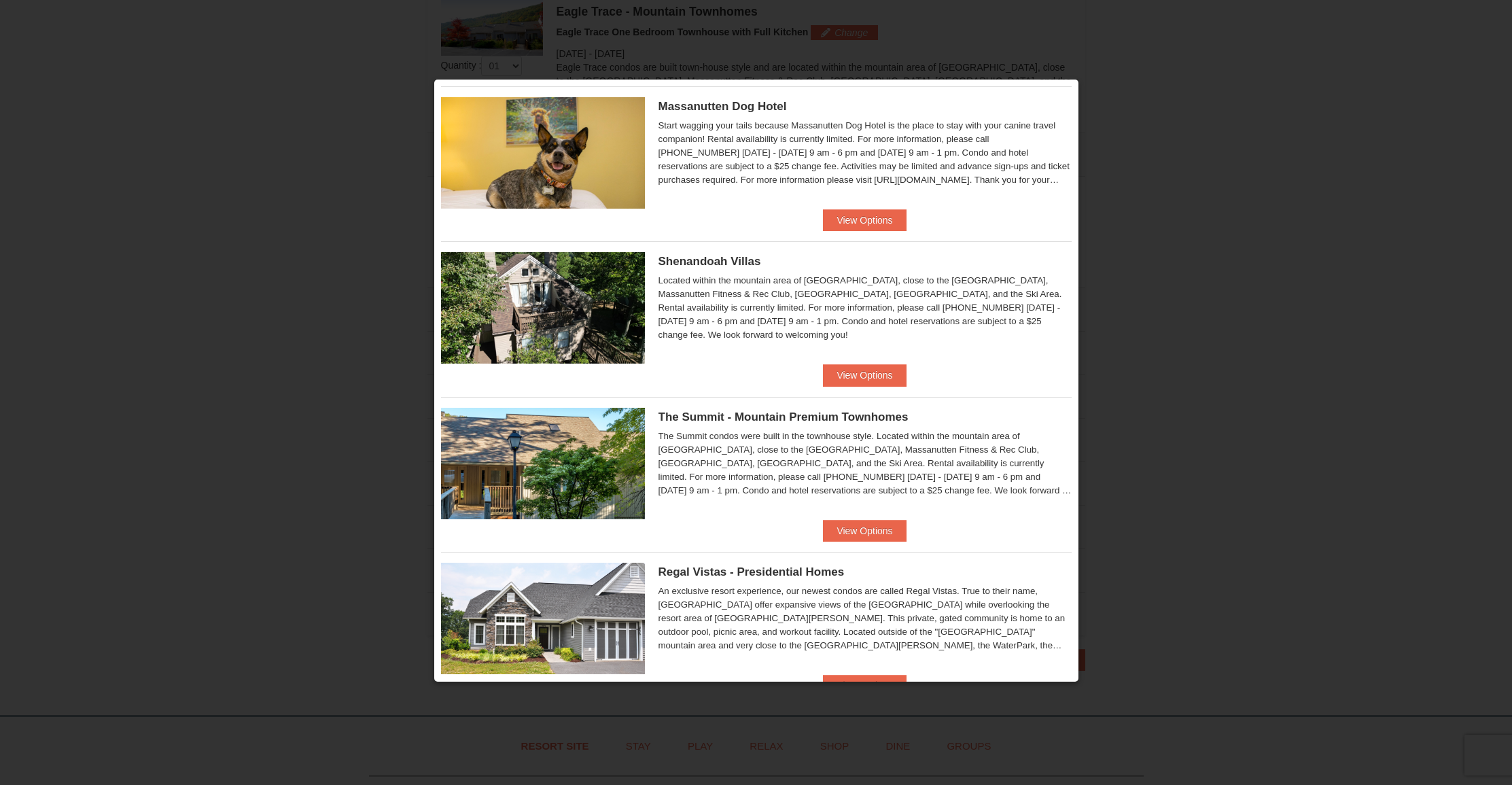
scroll to position [507, 0]
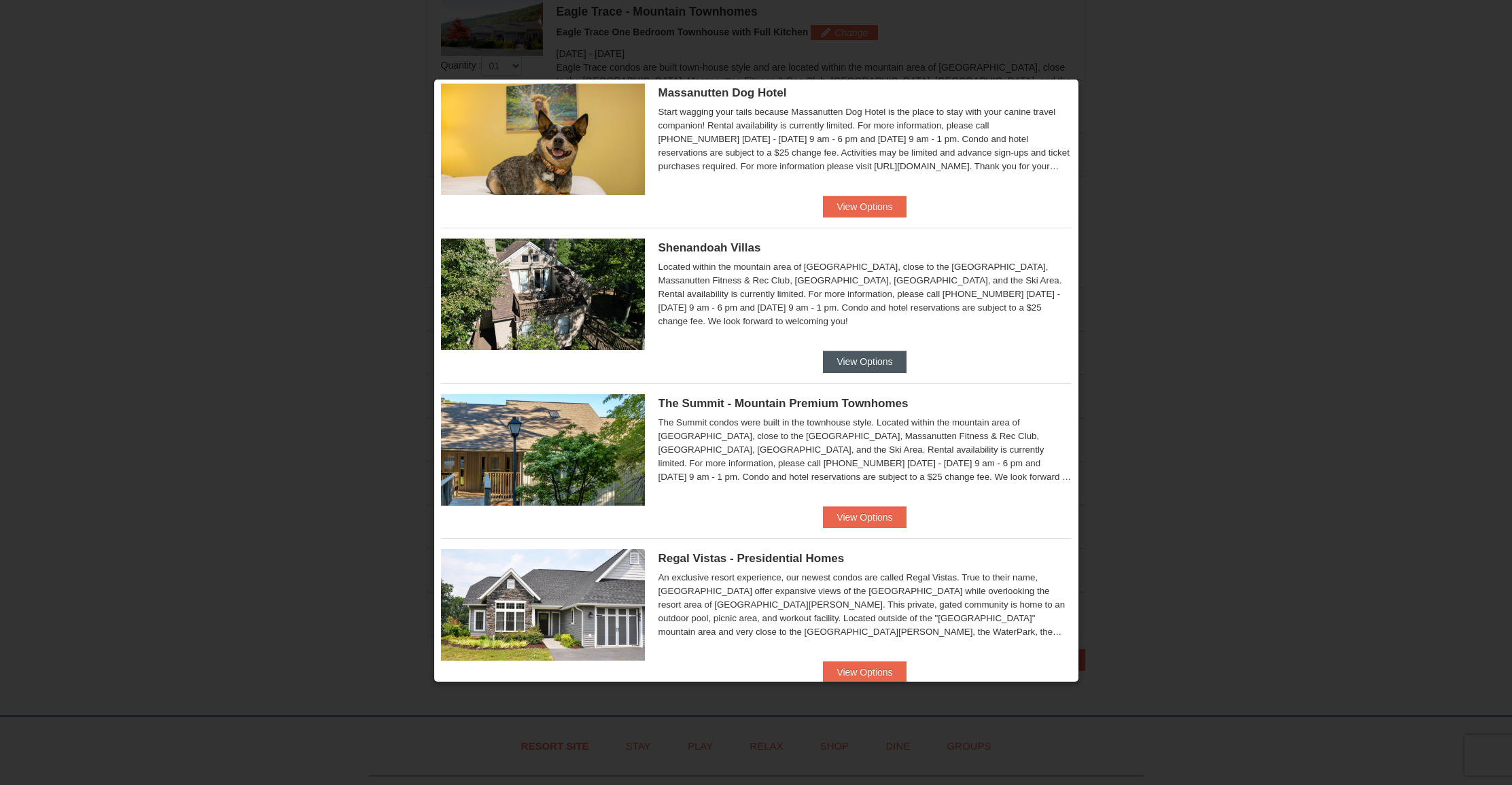
click at [841, 362] on button "View Options" at bounding box center [864, 362] width 83 height 22
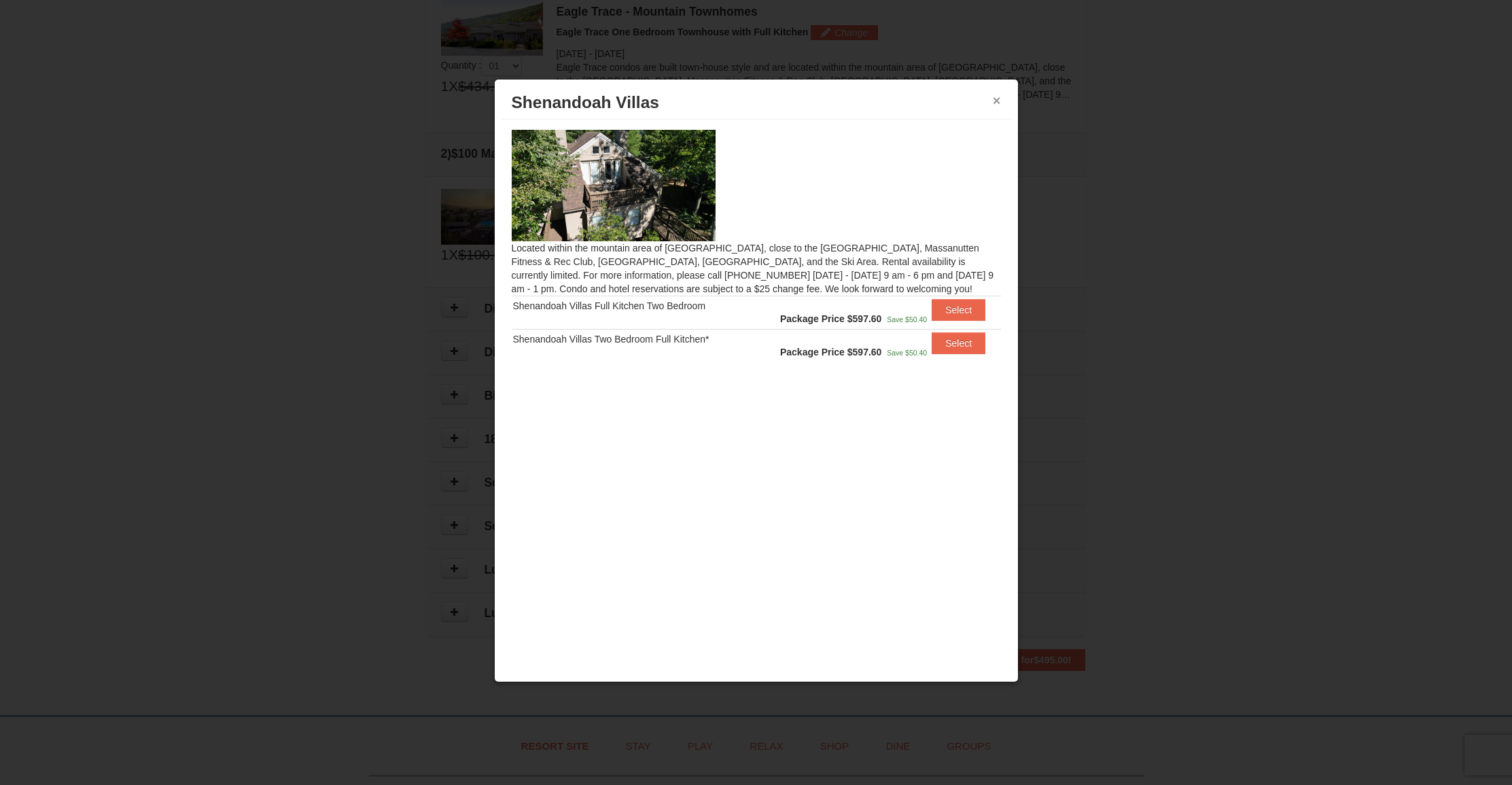
click at [995, 102] on button "×" at bounding box center [997, 100] width 8 height 13
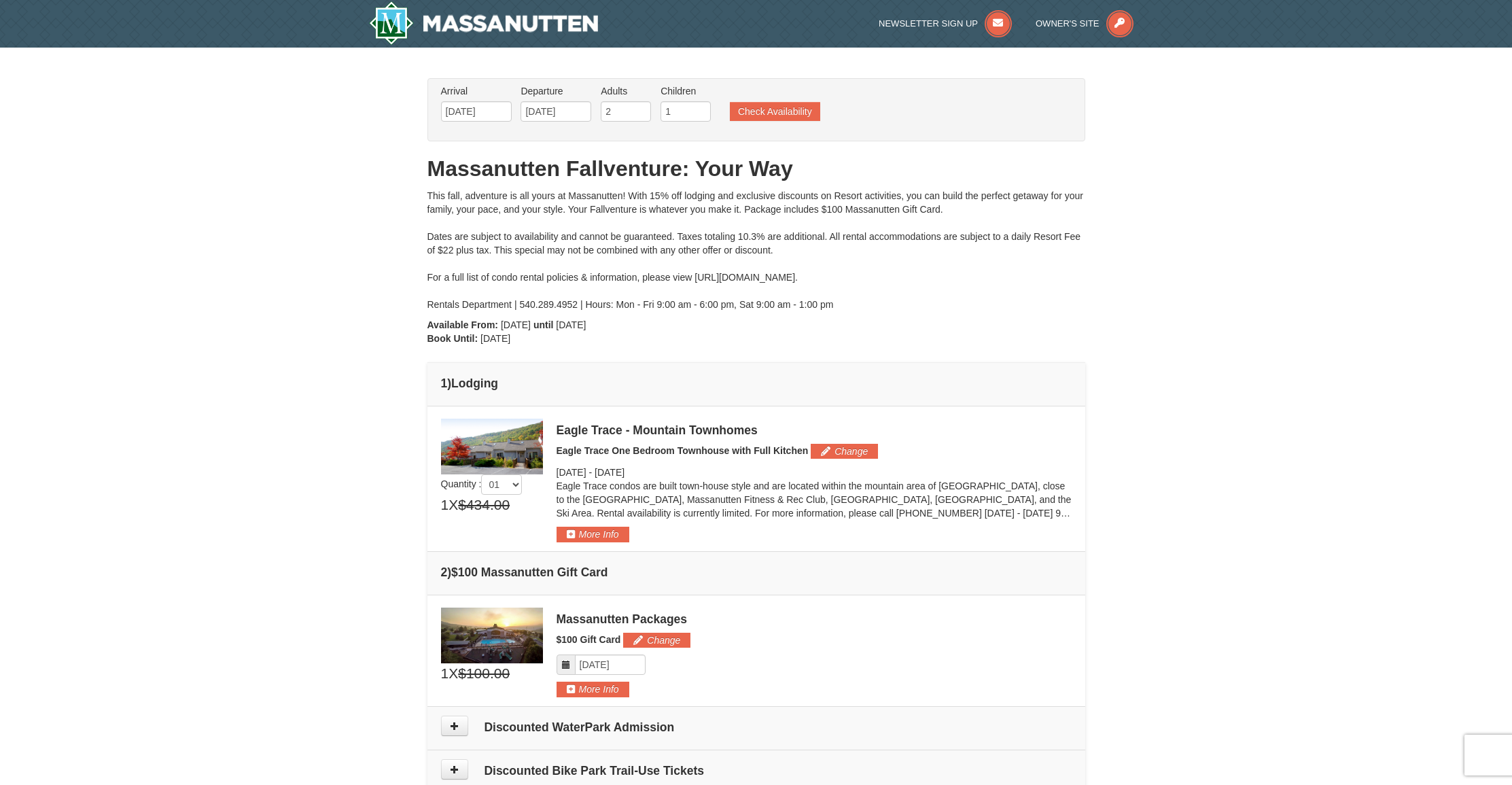
scroll to position [0, 0]
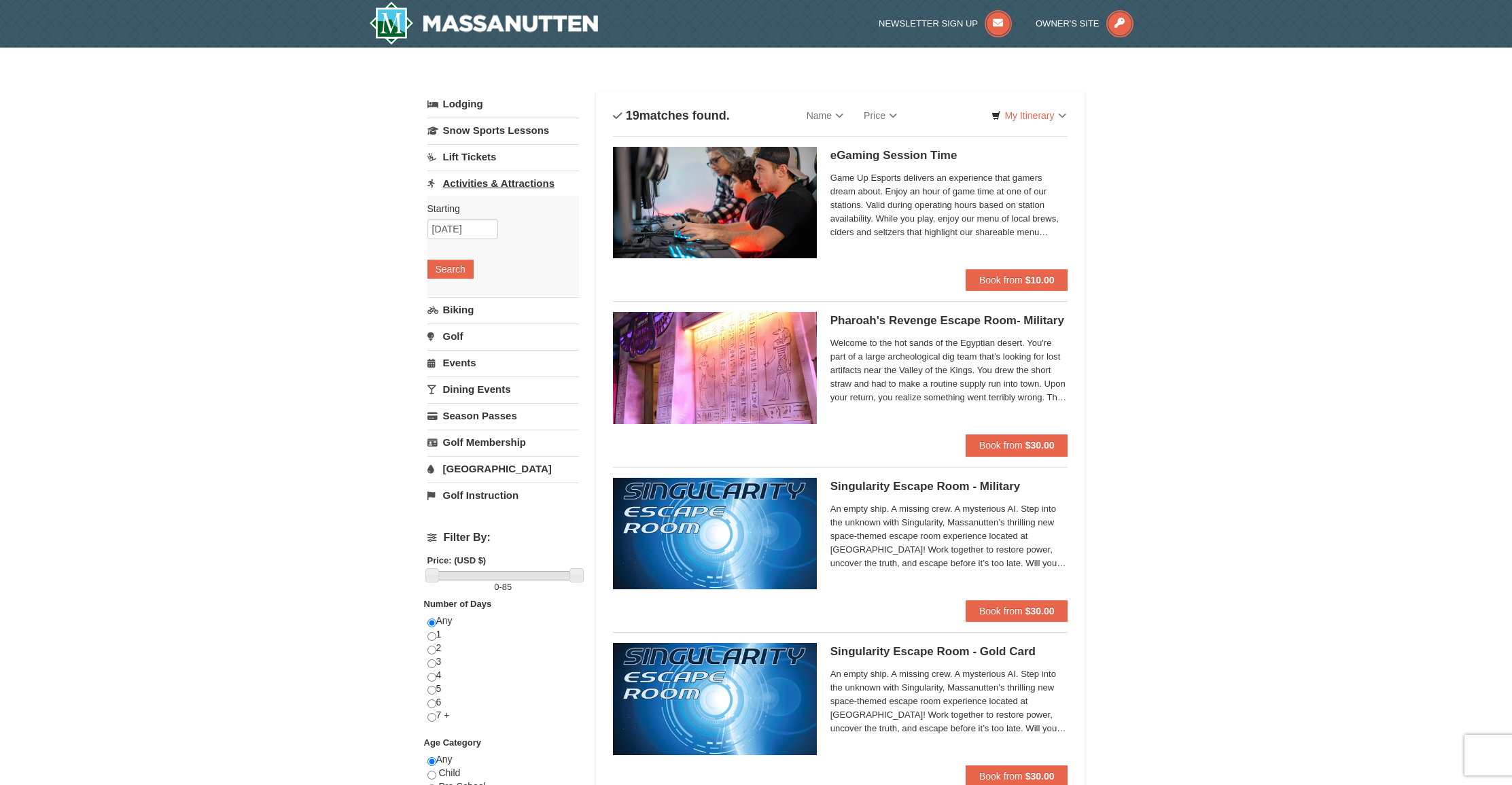
click at [504, 187] on link "Activities & Attractions" at bounding box center [503, 183] width 152 height 25
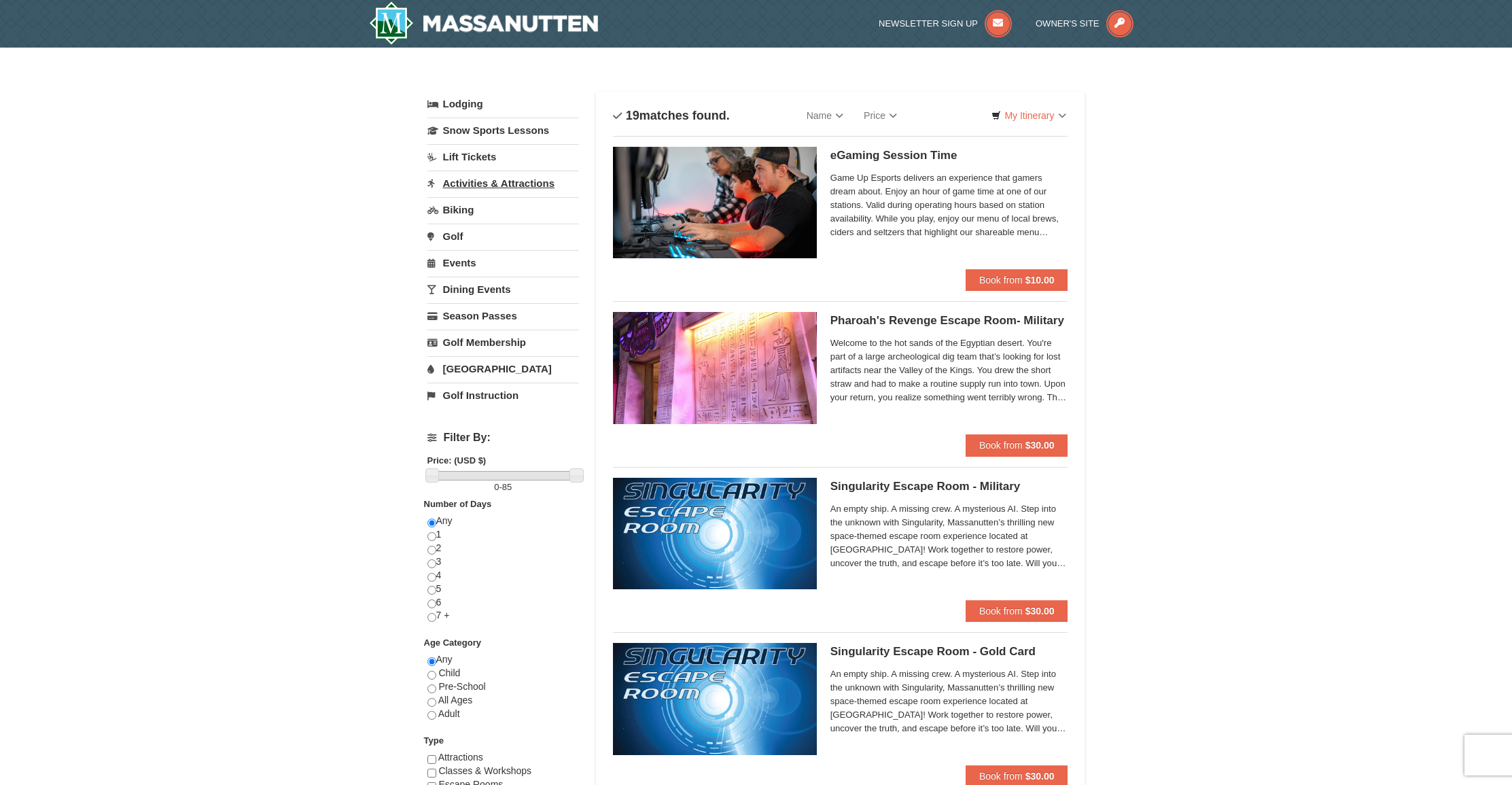
click at [481, 186] on link "Activities & Attractions" at bounding box center [503, 183] width 152 height 25
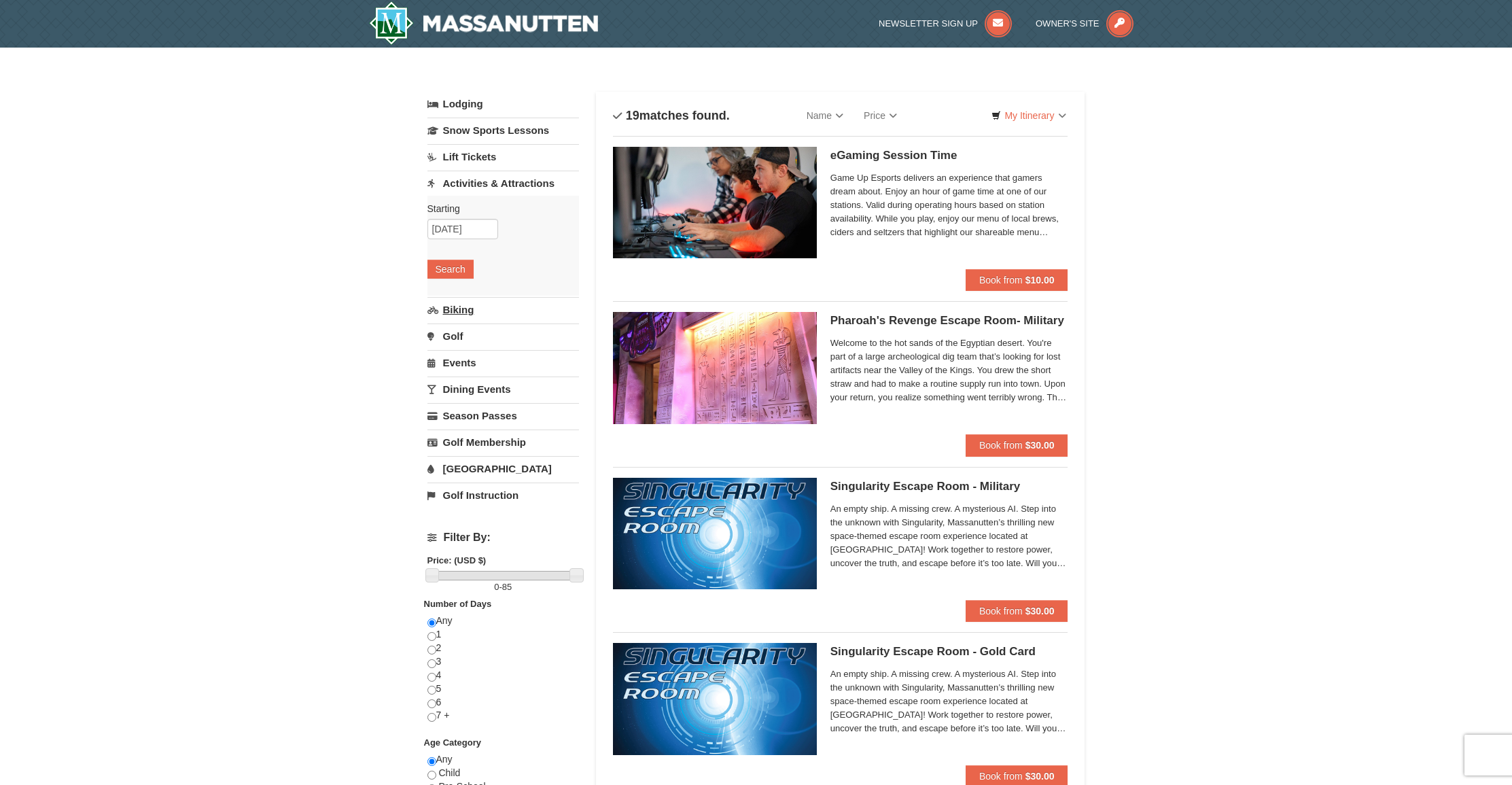
click at [458, 309] on link "Biking" at bounding box center [503, 309] width 152 height 25
click at [437, 302] on button "Search" at bounding box center [450, 295] width 46 height 19
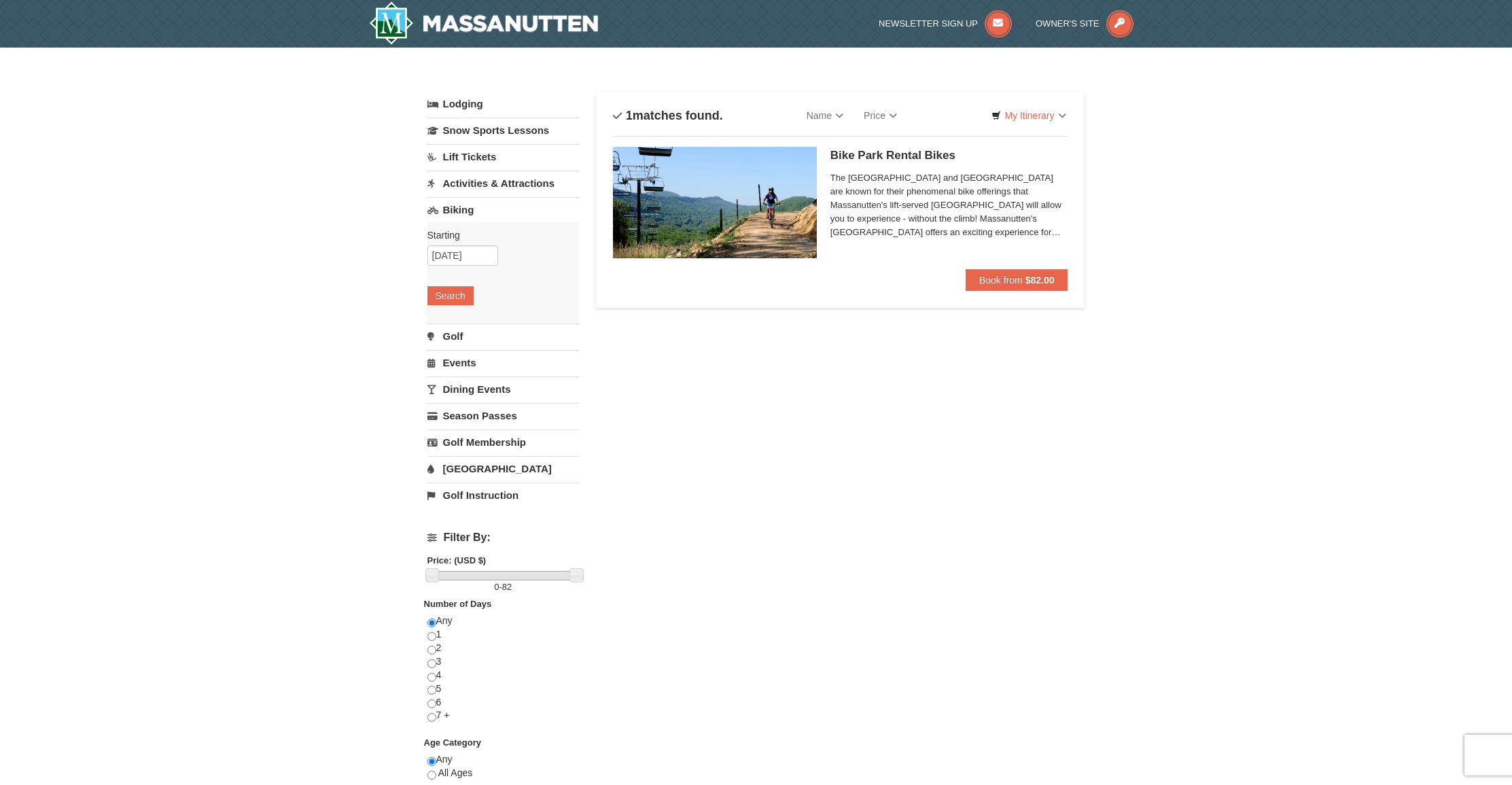
click at [869, 154] on h5 "Bike Park Rental Bikes Massanutten Biking" at bounding box center [949, 155] width 238 height 13
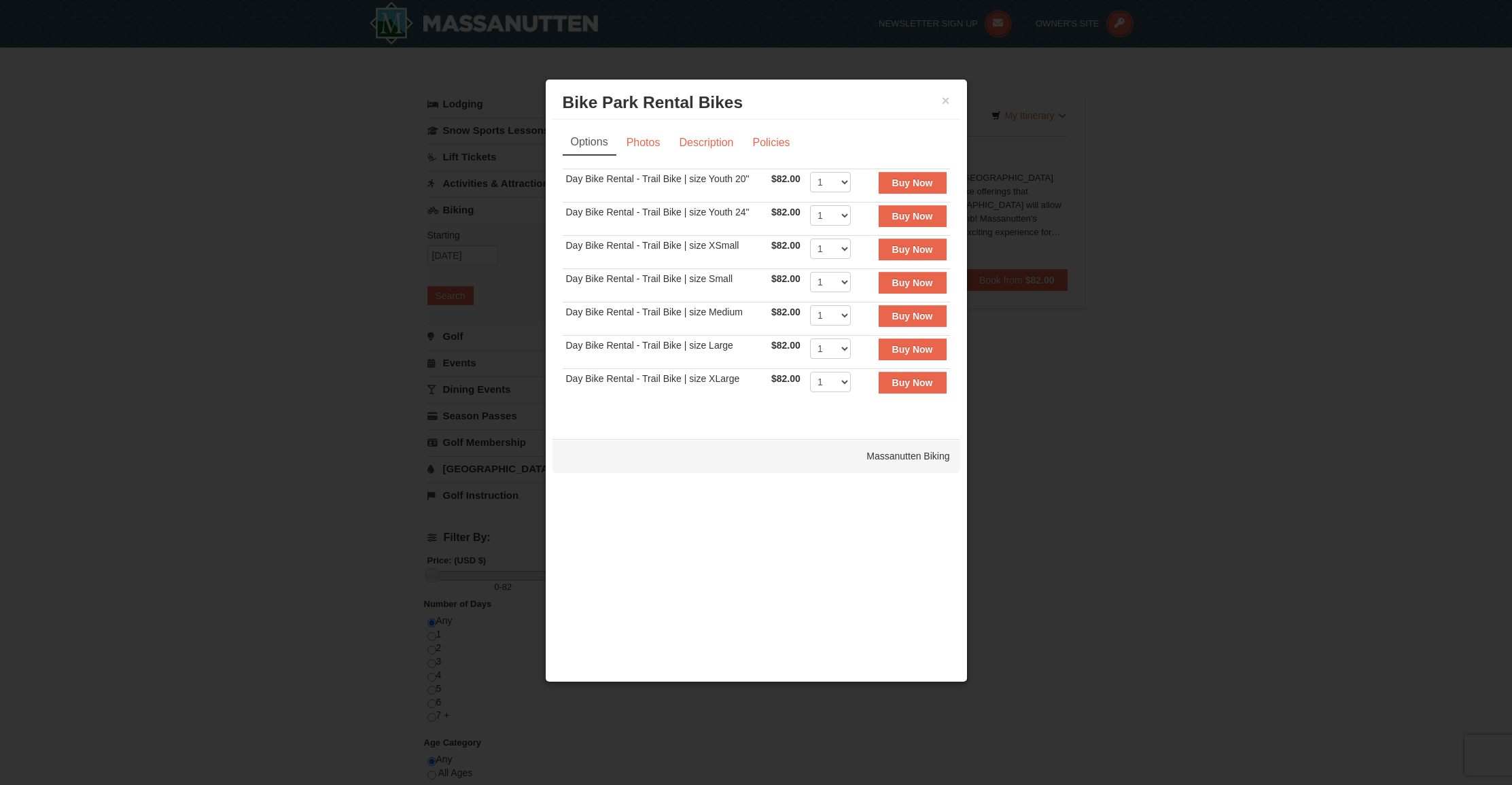
click at [953, 98] on div "× Bike Park Rental Bikes Massanutten Biking" at bounding box center [756, 102] width 408 height 34
click at [949, 99] on button "×" at bounding box center [946, 100] width 8 height 13
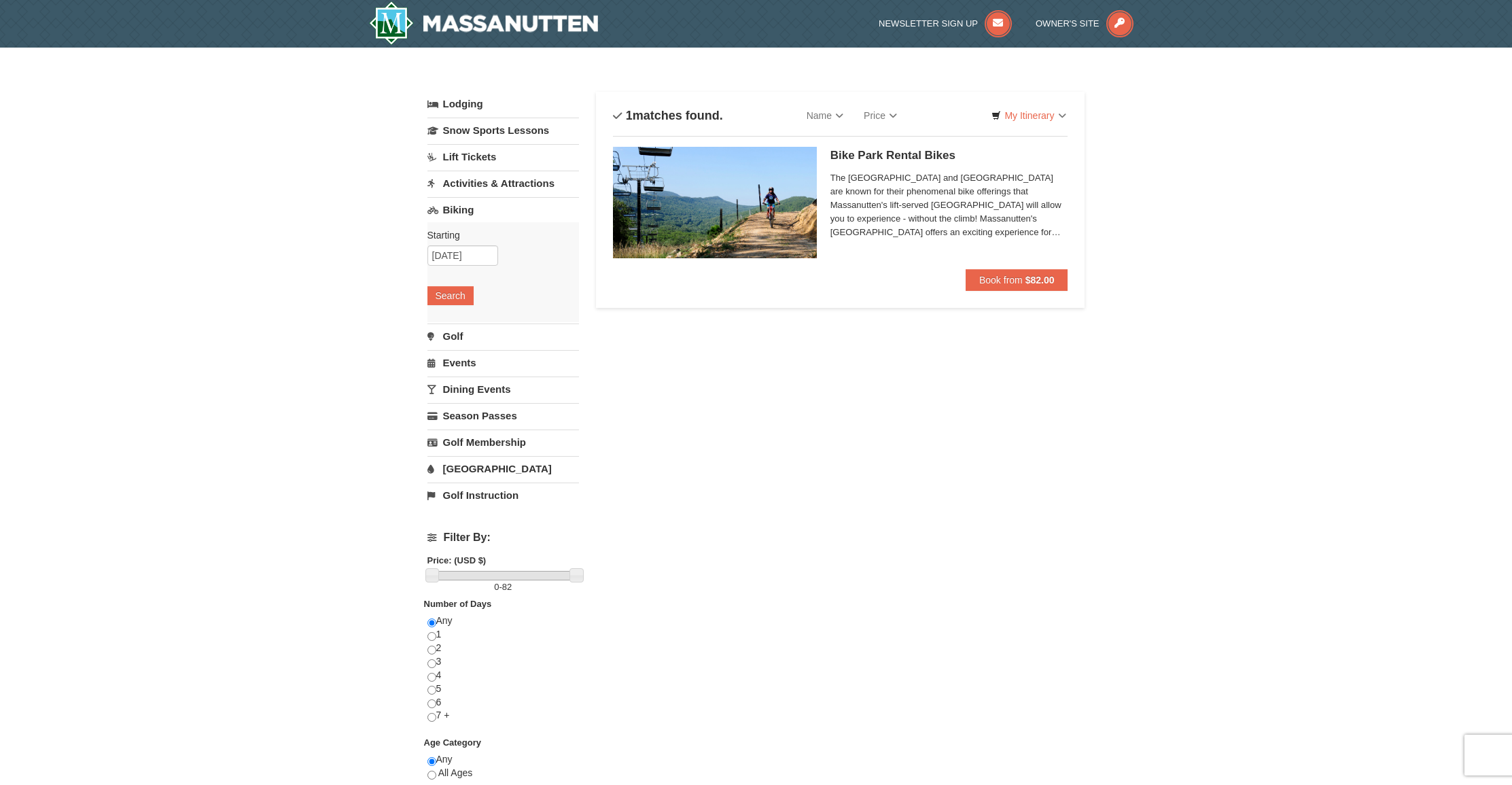
click at [1031, 234] on span "The [GEOGRAPHIC_DATA] and [GEOGRAPHIC_DATA] are known for their phenomenal bike…" at bounding box center [949, 205] width 238 height 68
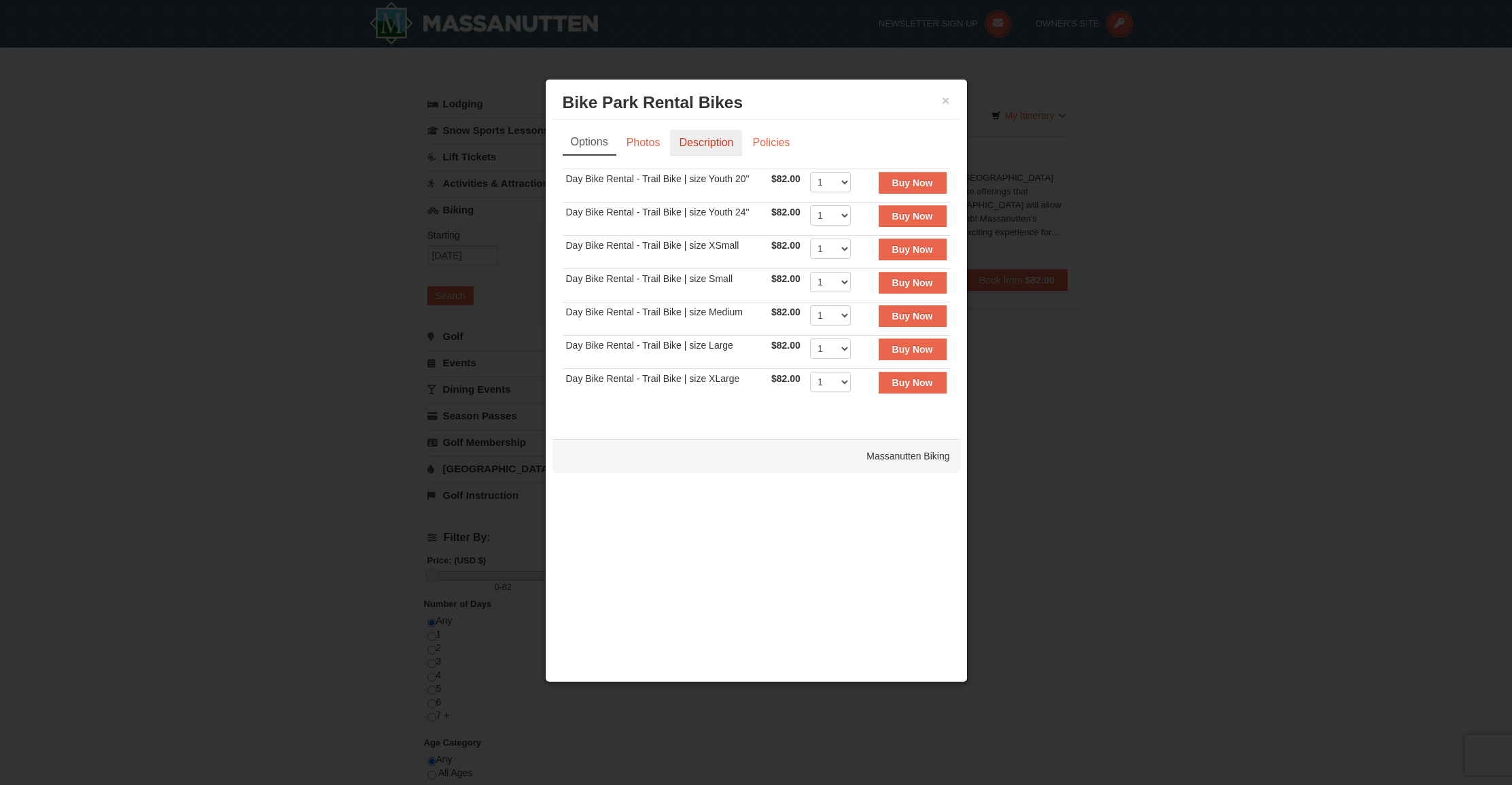
click at [699, 138] on link "Description" at bounding box center [706, 142] width 72 height 26
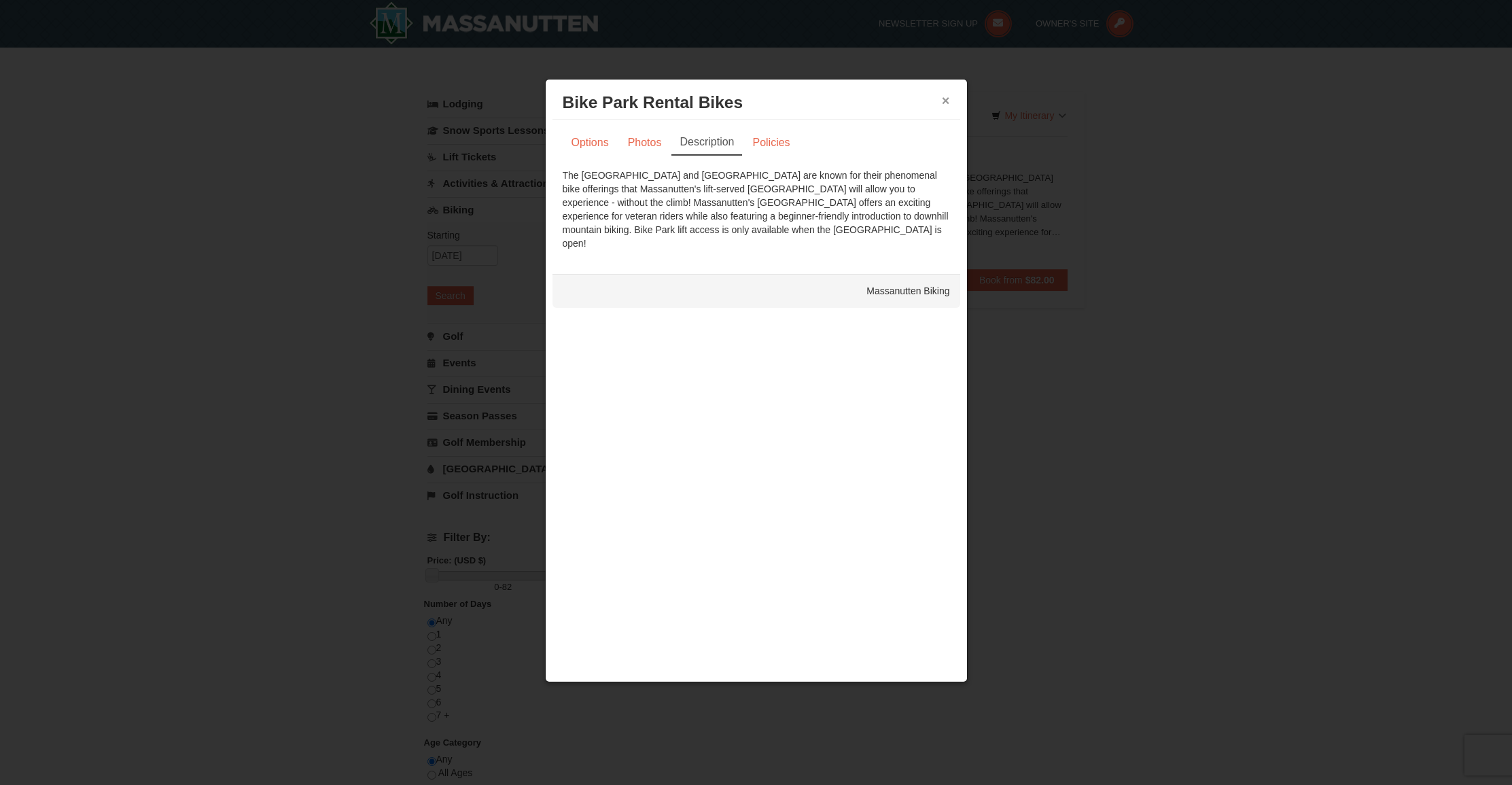
click at [943, 98] on button "×" at bounding box center [946, 100] width 8 height 13
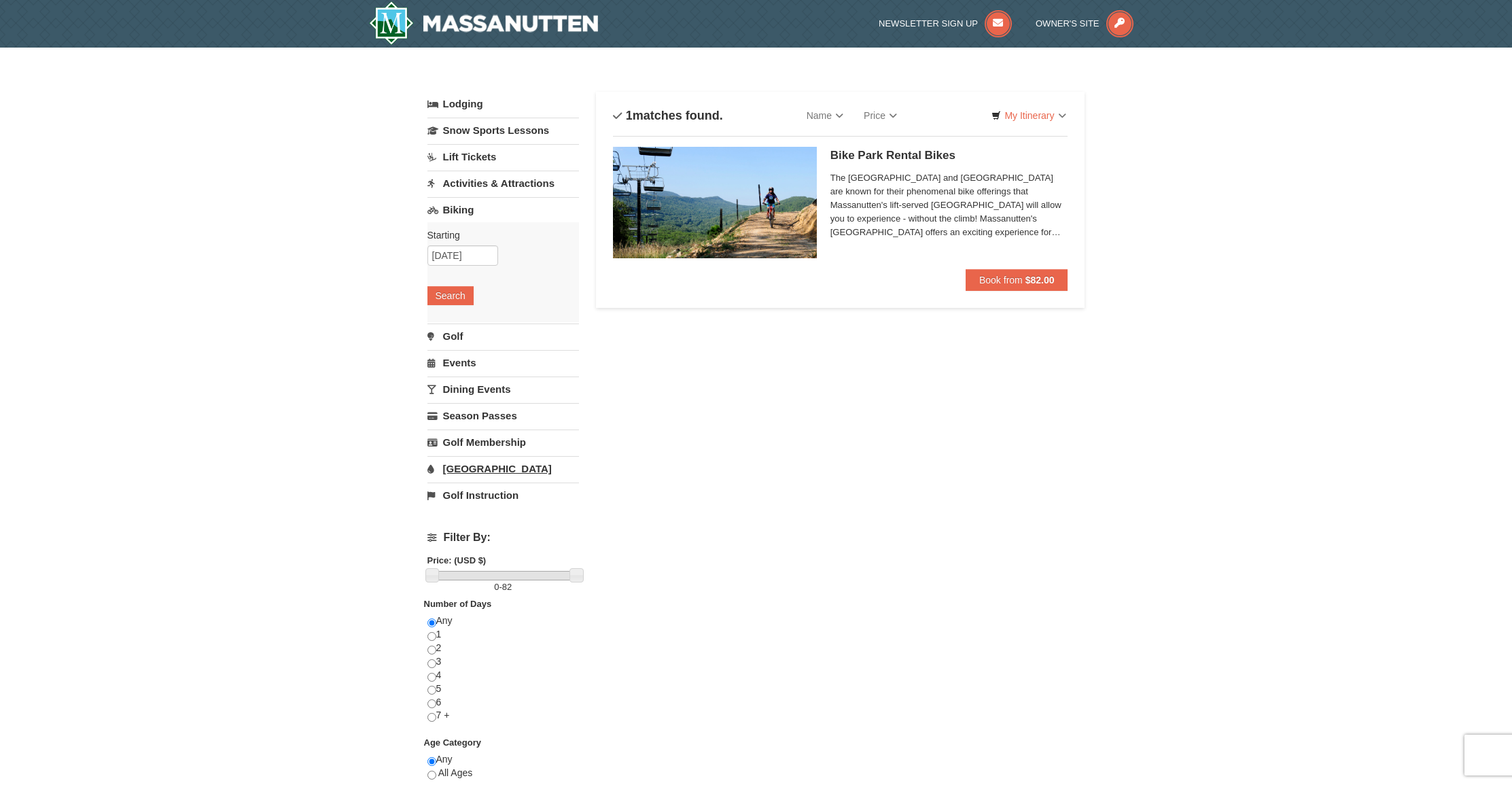
click at [483, 465] on link "[GEOGRAPHIC_DATA]" at bounding box center [503, 469] width 152 height 25
click at [456, 460] on button "Search" at bounding box center [450, 455] width 46 height 19
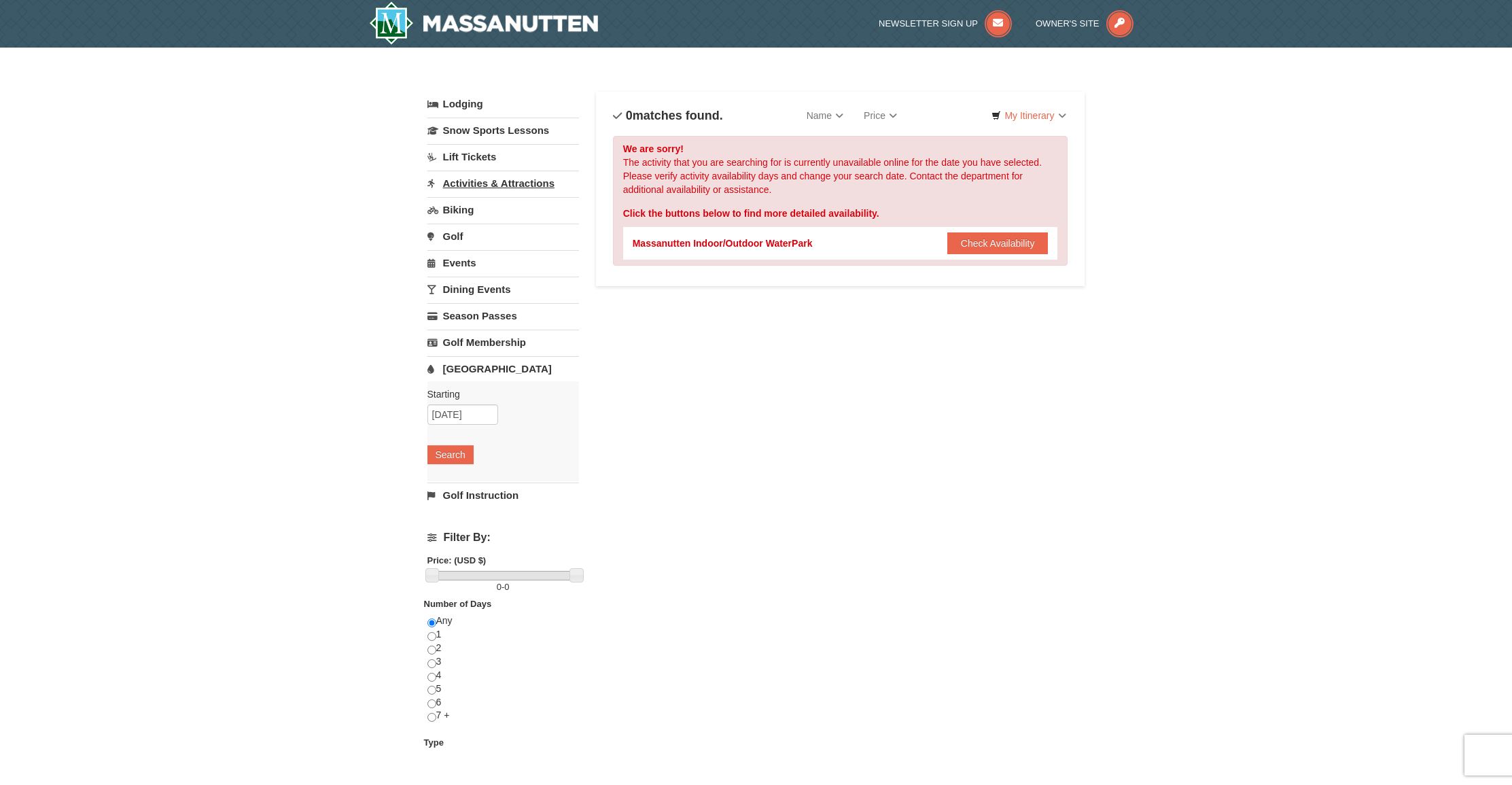
click at [477, 186] on link "Activities & Attractions" at bounding box center [503, 183] width 152 height 25
click at [447, 273] on button "Search" at bounding box center [450, 269] width 46 height 19
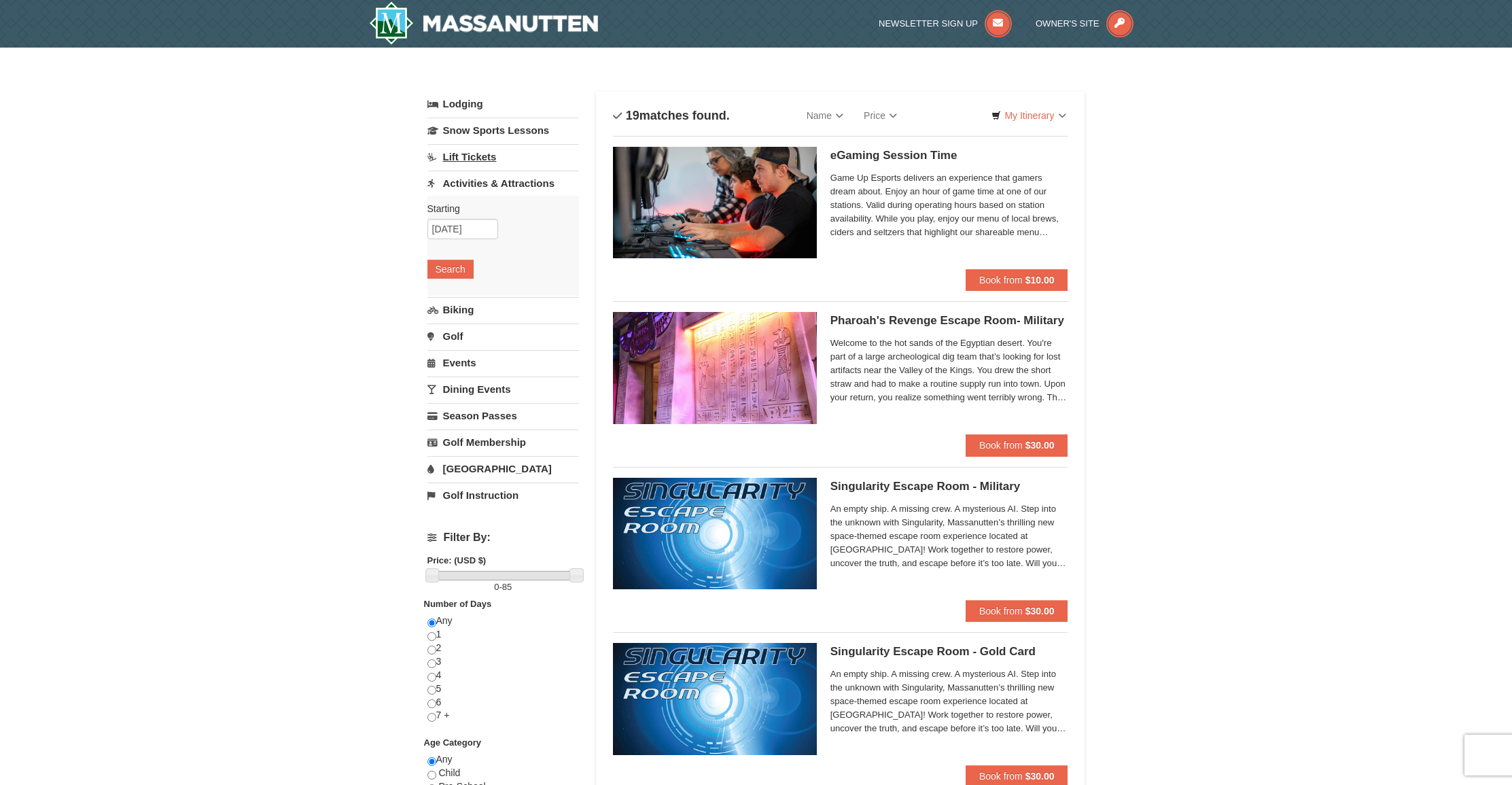
click at [488, 155] on link "Lift Tickets" at bounding box center [503, 156] width 152 height 25
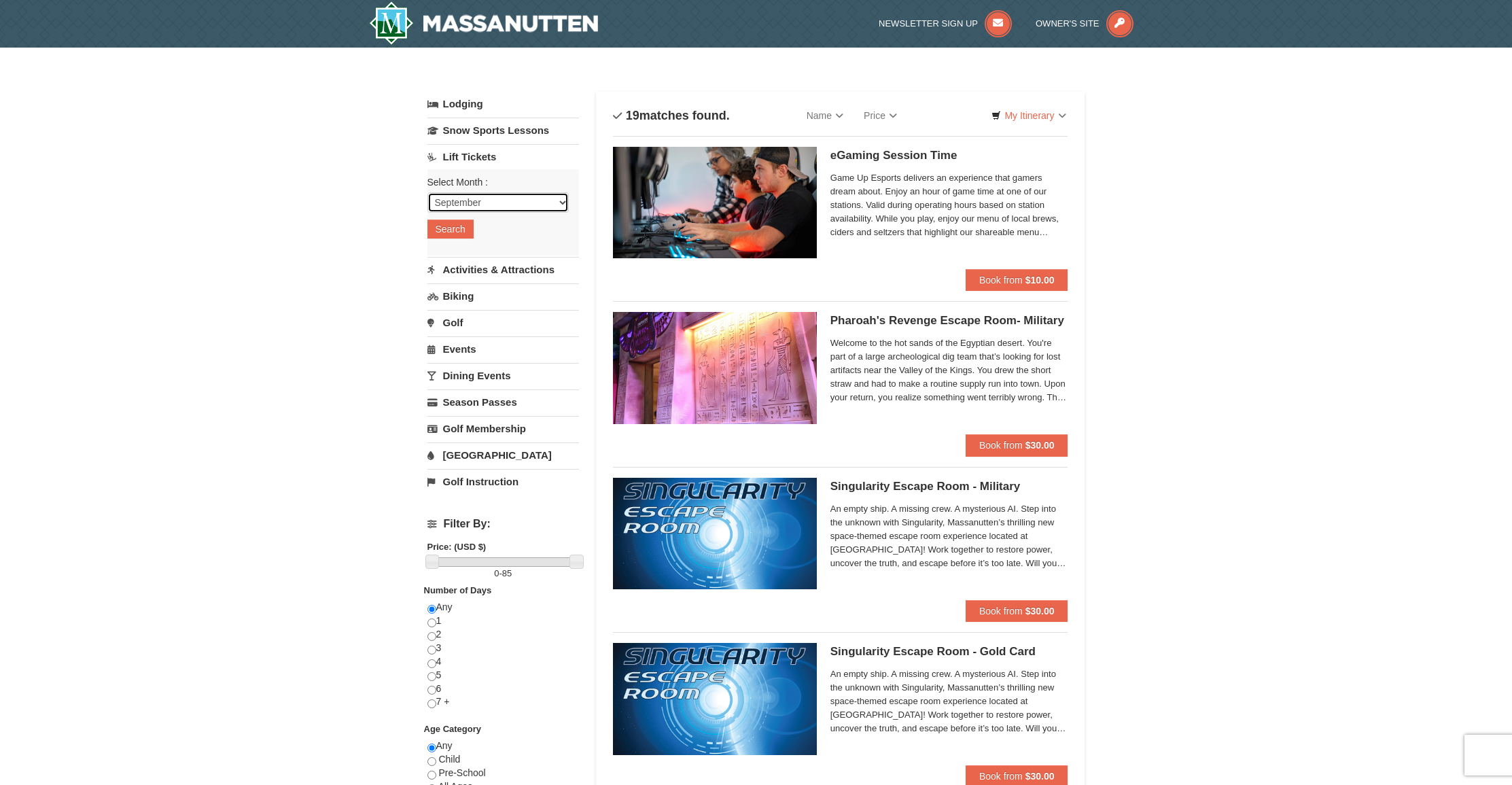
select select "10"
click at [458, 233] on button "Search" at bounding box center [450, 229] width 46 height 19
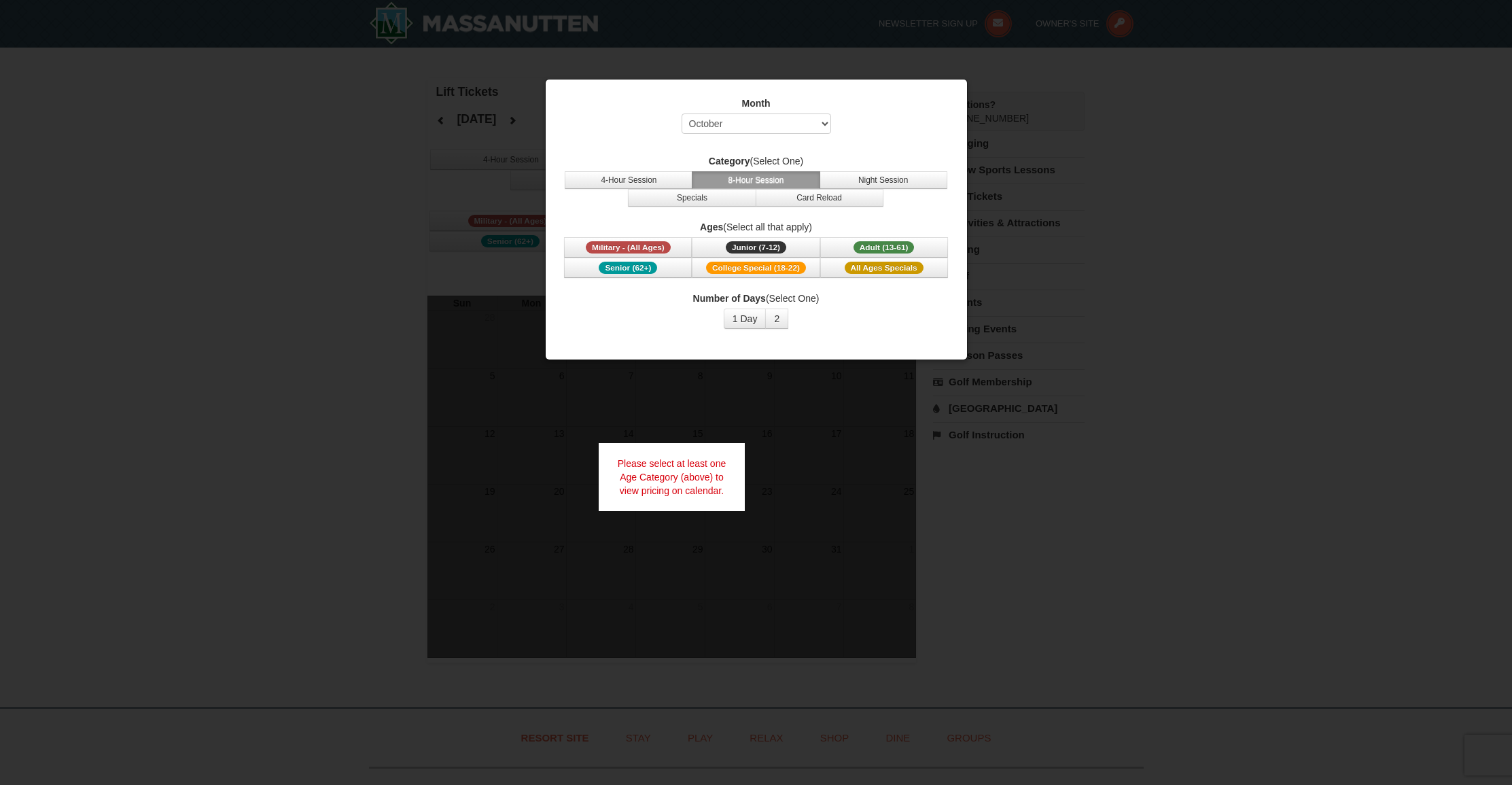
select select "10"
click at [857, 251] on span "Adult (13-61)" at bounding box center [884, 248] width 61 height 12
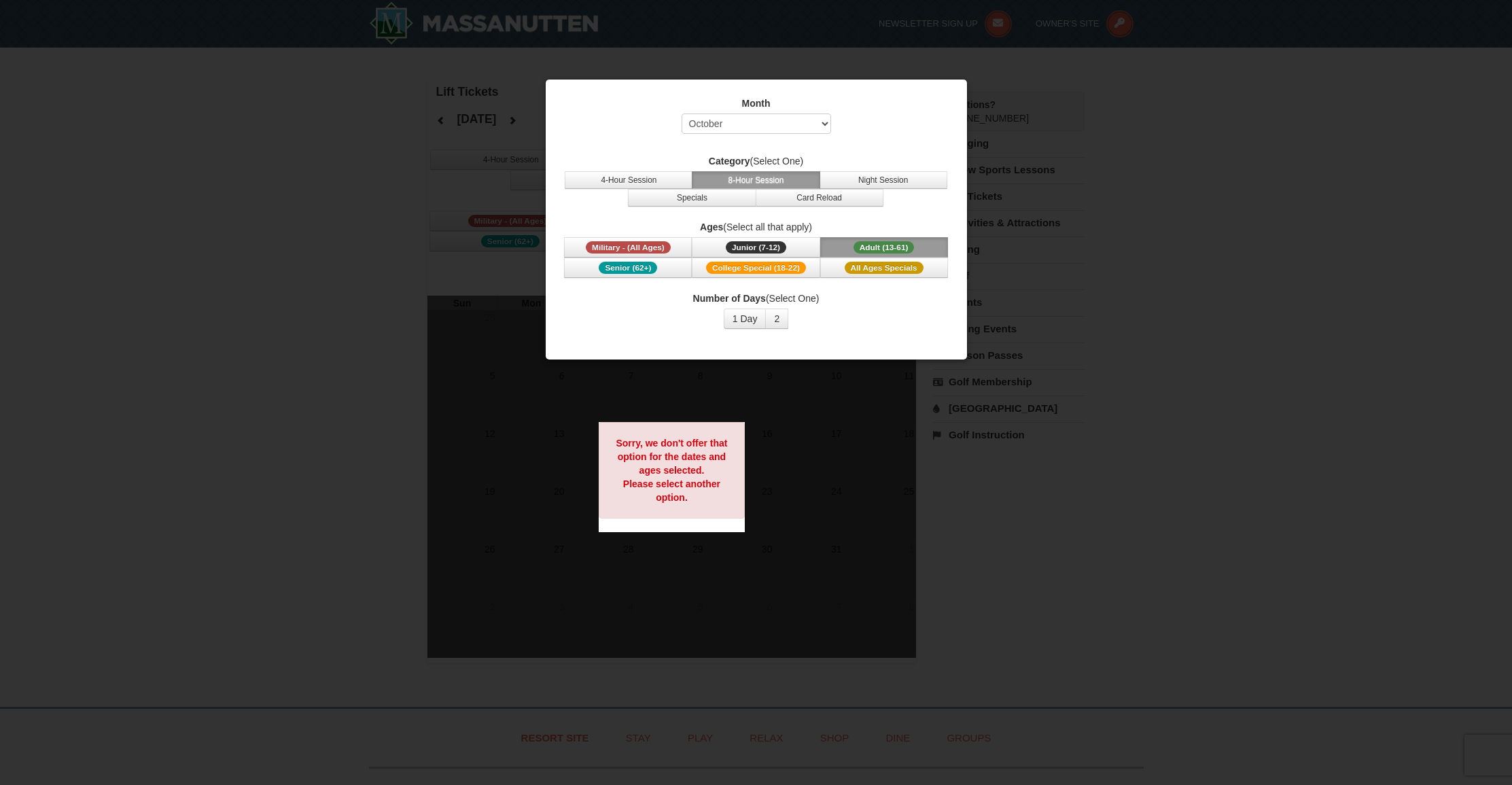
click at [1030, 134] on div at bounding box center [756, 392] width 1512 height 785
click at [664, 512] on div "Sorry, we don't offer that option for the dates and ages selected. Please selec…" at bounding box center [672, 470] width 147 height 97
